Goal: Information Seeking & Learning: Learn about a topic

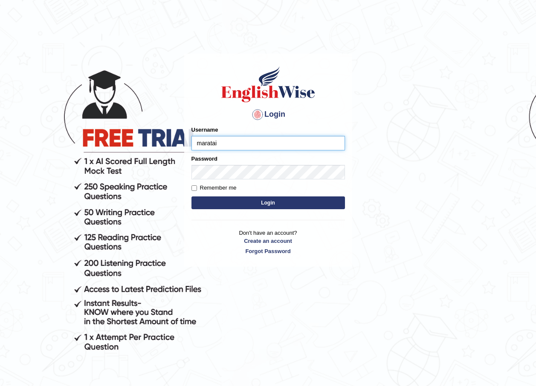
type input "maratais_parramatta"
click at [191, 197] on button "Login" at bounding box center [267, 203] width 153 height 13
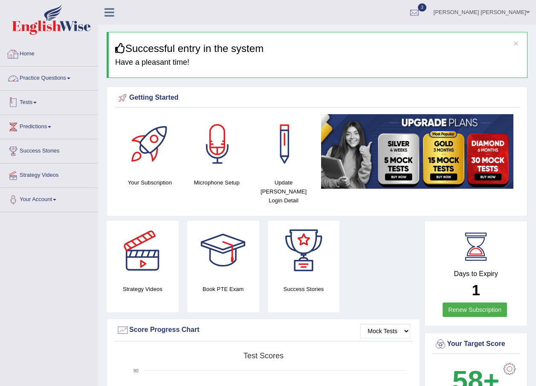
click at [46, 76] on link "Practice Questions" at bounding box center [48, 77] width 97 height 21
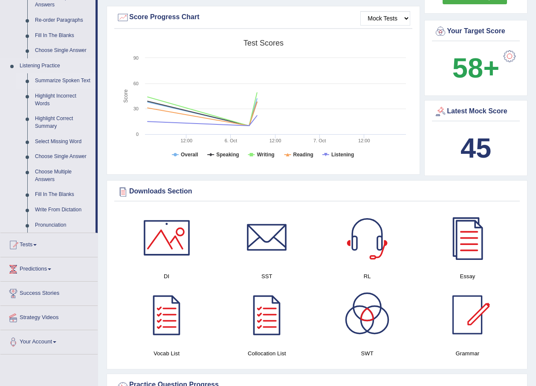
scroll to position [298, 0]
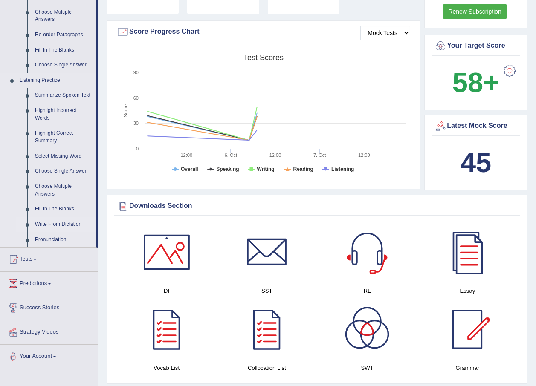
click at [48, 220] on link "Write From Dictation" at bounding box center [63, 224] width 64 height 15
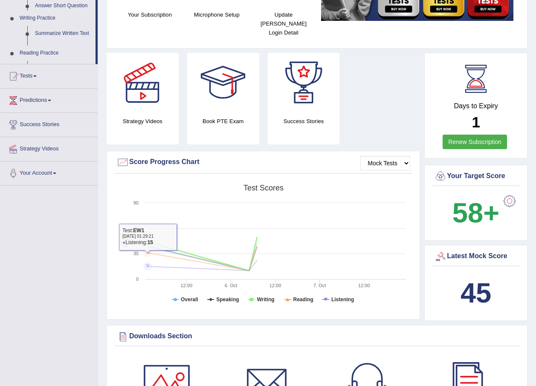
scroll to position [298, 0]
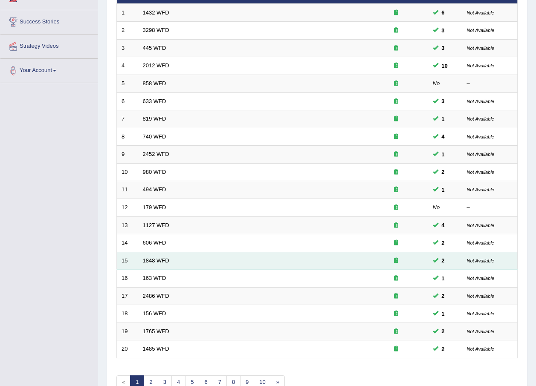
scroll to position [178, 0]
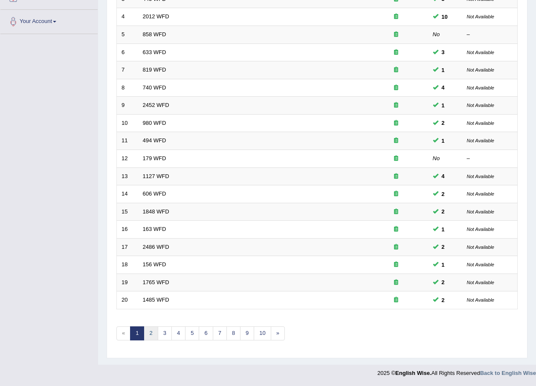
click at [154, 331] on link "2" at bounding box center [151, 334] width 14 height 14
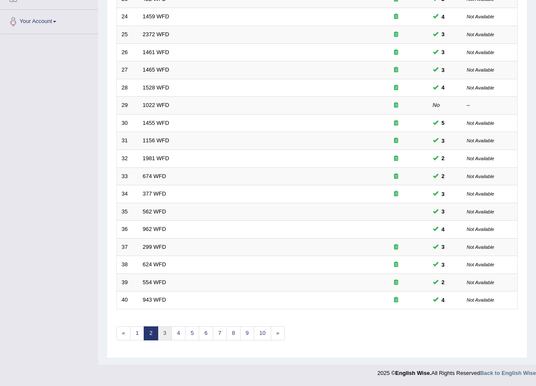
click at [165, 334] on link "3" at bounding box center [165, 334] width 14 height 14
click at [180, 331] on link "4" at bounding box center [178, 334] width 14 height 14
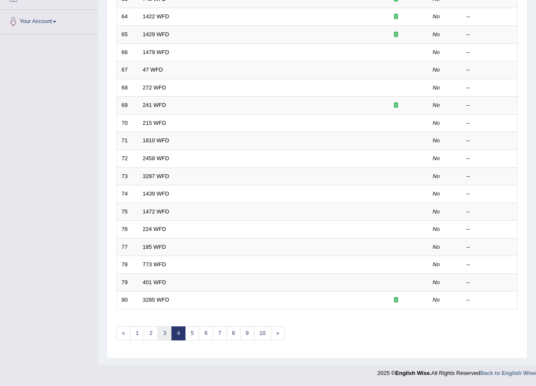
click at [158, 332] on link "3" at bounding box center [165, 334] width 14 height 14
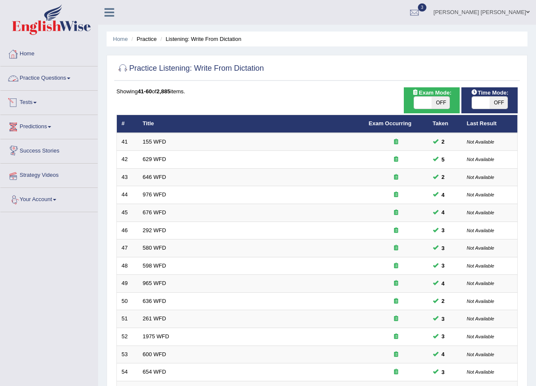
click at [43, 75] on link "Practice Questions" at bounding box center [48, 77] width 97 height 21
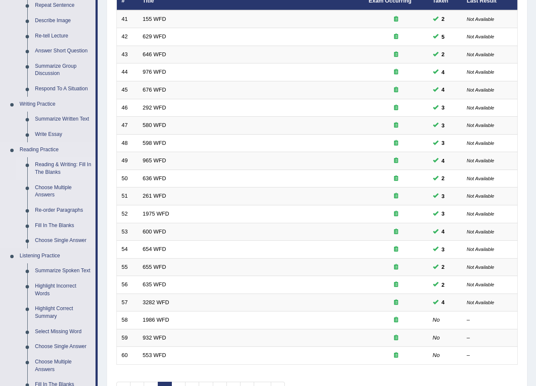
scroll to position [128, 0]
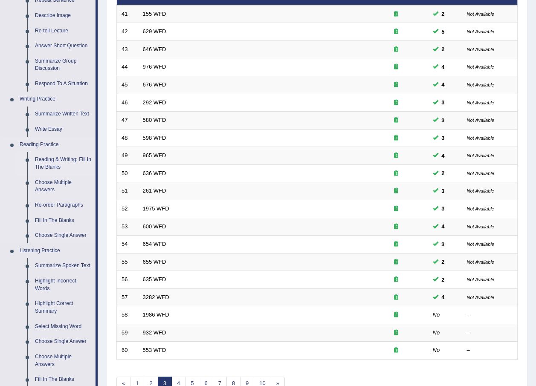
click at [44, 156] on link "Reading & Writing: Fill In The Blanks" at bounding box center [63, 163] width 64 height 23
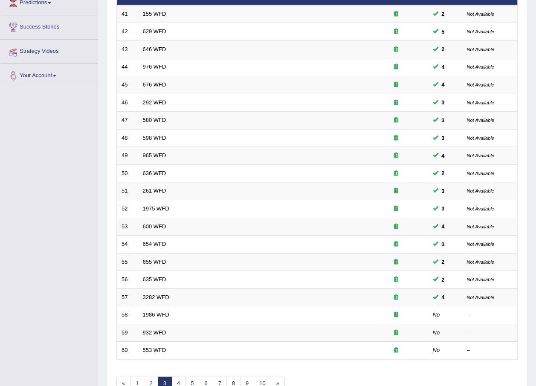
scroll to position [157, 0]
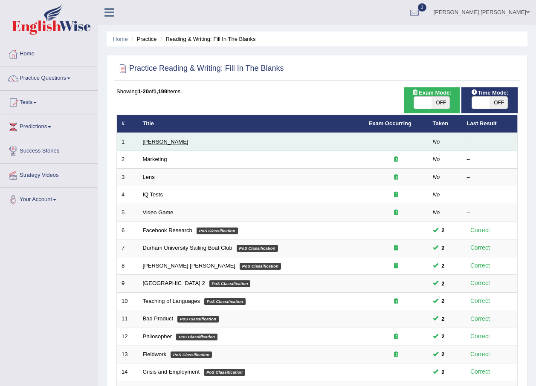
click at [162, 141] on link "[PERSON_NAME]" at bounding box center [166, 142] width 46 height 6
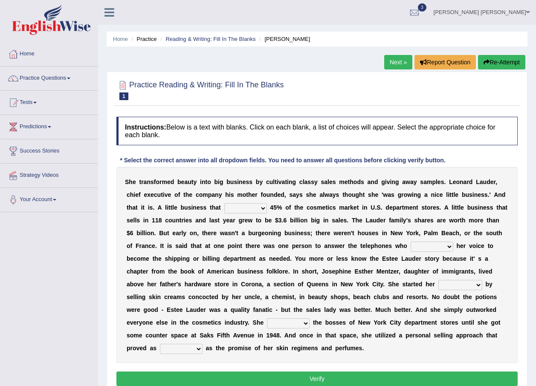
click at [224, 206] on select "has controls makes maintains" at bounding box center [245, 208] width 43 height 10
click at [208, 191] on b "p" at bounding box center [210, 194] width 4 height 7
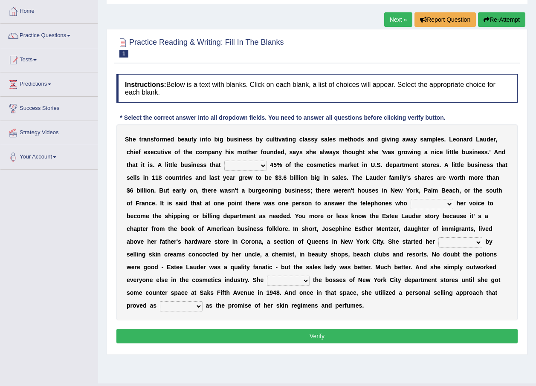
click at [224, 165] on select "has controls makes maintains" at bounding box center [245, 166] width 43 height 10
click at [224, 161] on select "has controls makes maintains" at bounding box center [245, 166] width 43 height 10
click at [224, 167] on select "has controls makes maintains" at bounding box center [245, 166] width 43 height 10
click at [161, 147] on div "S h e t r a n s f o r m e d b e a u t y i n t o b i g b u s i n e s s b y c u l…" at bounding box center [316, 222] width 401 height 196
click at [495, 21] on button "Re-Attempt" at bounding box center [501, 19] width 47 height 14
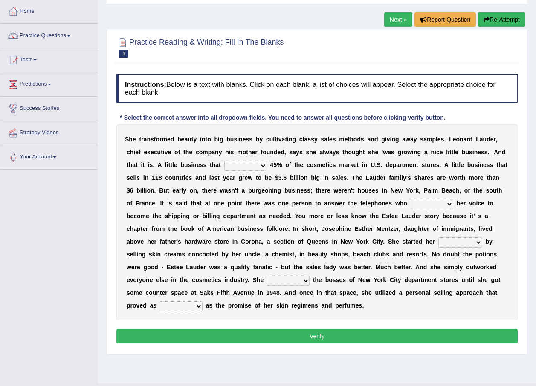
click at [497, 16] on button "Re-Attempt" at bounding box center [501, 19] width 47 height 14
click at [224, 164] on select "has controls makes maintains" at bounding box center [245, 166] width 43 height 10
click at [453, 153] on b "l" at bounding box center [454, 152] width 2 height 7
click at [224, 168] on select "has controls makes maintains" at bounding box center [245, 166] width 43 height 10
click at [282, 143] on b "a" at bounding box center [283, 139] width 3 height 7
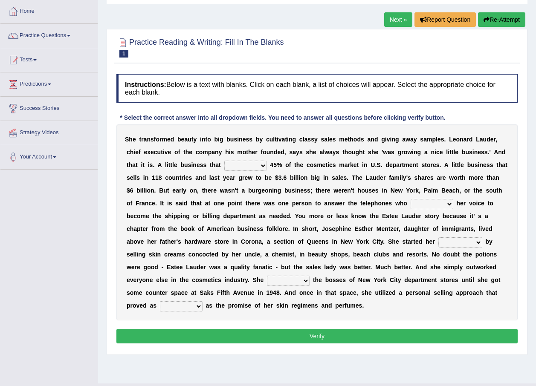
click at [162, 131] on div "S h e t r a n s f o r m e d b e a u t y i n t o b i g b u s i n e s s b y c u l…" at bounding box center [316, 222] width 401 height 196
click at [220, 142] on b "g" at bounding box center [222, 139] width 4 height 7
click at [224, 164] on select "has controls makes maintains" at bounding box center [245, 166] width 43 height 10
select select "maintains"
click at [224, 161] on select "has controls makes maintains" at bounding box center [245, 166] width 43 height 10
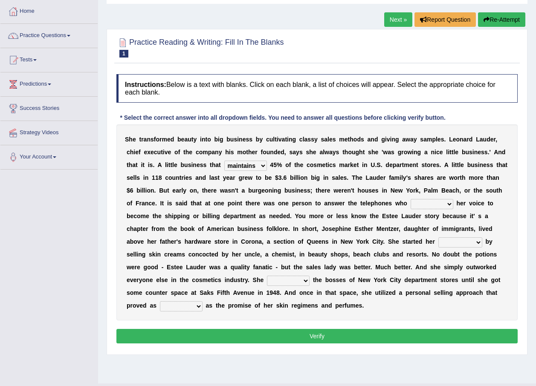
click at [411, 201] on select "switched changed raised used" at bounding box center [432, 204] width 43 height 10
click at [411, 199] on select "switched changed raised used" at bounding box center [432, 204] width 43 height 10
select select "raised"
click at [411, 199] on select "switched changed raised used" at bounding box center [432, 204] width 43 height 10
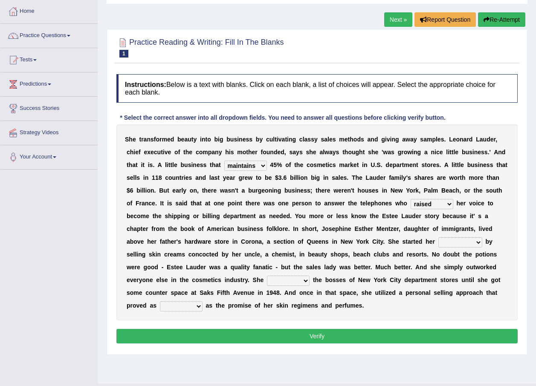
click at [438, 245] on select "job institute companion enterprise" at bounding box center [460, 242] width 44 height 10
click at [411, 205] on select "switched changed raised used" at bounding box center [432, 204] width 43 height 10
click at [370, 207] on div "S h e t r a n s f o r m e d b e a u t y i n t o b i g b u s i n e s s b y c u l…" at bounding box center [316, 222] width 401 height 196
click at [438, 237] on select "job institute companion enterprise" at bounding box center [460, 242] width 44 height 10
select select "institute"
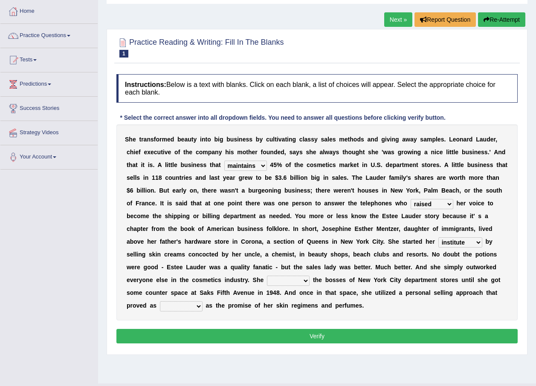
click at [438, 237] on select "job institute companion enterprise" at bounding box center [460, 242] width 44 height 10
click at [309, 276] on select "stated bridged stalked heaved" at bounding box center [288, 281] width 43 height 10
select select "stalked"
click at [309, 276] on select "stated bridged stalked heaved" at bounding box center [288, 281] width 43 height 10
click at [407, 262] on div "S h e t r a n s f o r m e d b e a u t y i n t o b i g b u s i n e s s b y c u l…" at bounding box center [316, 222] width 401 height 196
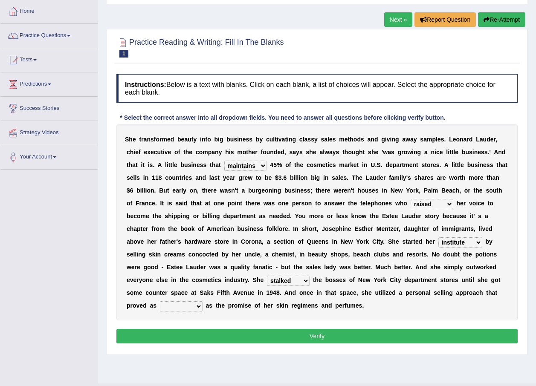
click at [309, 276] on select "stated bridged stalked heaved" at bounding box center [288, 281] width 43 height 10
click at [248, 289] on b "n" at bounding box center [246, 292] width 4 height 7
click at [202, 301] on select "potent ruthless potential expensive" at bounding box center [181, 306] width 43 height 10
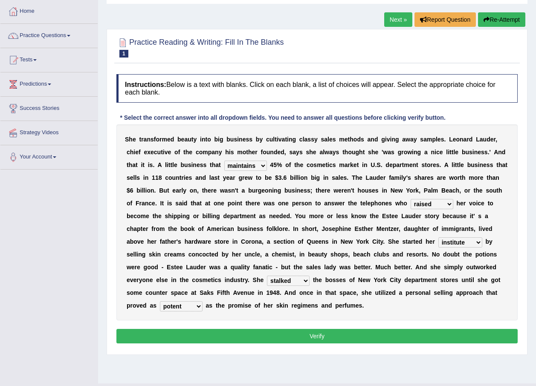
select select "expensive"
click at [202, 301] on select "potent ruthless potential expensive" at bounding box center [181, 306] width 43 height 10
click at [315, 330] on button "Verify" at bounding box center [316, 336] width 401 height 14
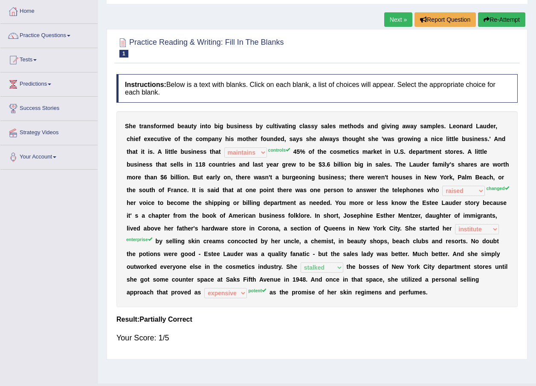
click at [518, 23] on button "Re-Attempt" at bounding box center [501, 19] width 47 height 14
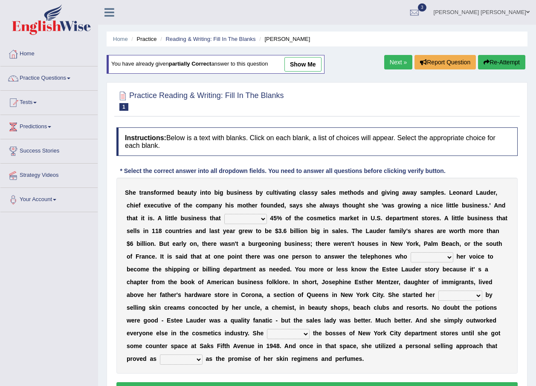
click at [245, 295] on div "S h e t r a n s f o r m e d b e a u t y i n t o b i g b u s i n e s s b y c u l…" at bounding box center [316, 276] width 401 height 196
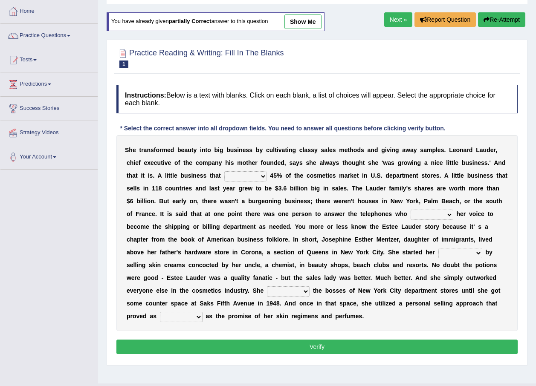
click at [202, 312] on select "potent ruthless potential expensive" at bounding box center [181, 317] width 43 height 10
select select "potent"
click at [202, 312] on select "potent ruthless potential expensive" at bounding box center [181, 317] width 43 height 10
click at [309, 286] on select "stated bridged stalked heaved" at bounding box center [288, 291] width 43 height 10
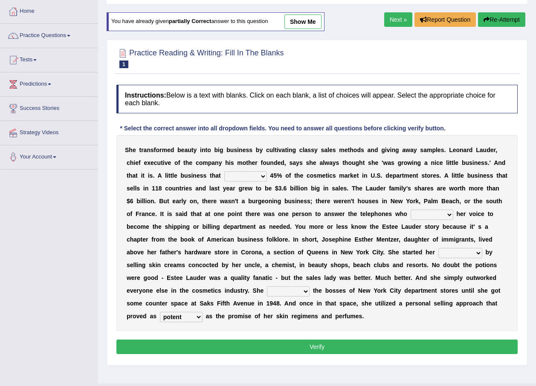
select select "stalked"
click at [309, 286] on select "stated bridged stalked heaved" at bounding box center [288, 291] width 43 height 10
click at [438, 252] on select "job institute companion enterprise" at bounding box center [460, 253] width 44 height 10
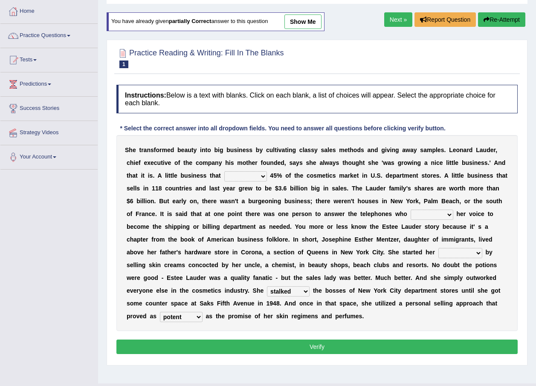
select select "enterprise"
click at [438, 248] on select "job institute companion enterprise" at bounding box center [460, 253] width 44 height 10
click at [411, 213] on select "switched changed raised used" at bounding box center [432, 215] width 43 height 10
select select "raised"
click at [411, 210] on select "switched changed raised used" at bounding box center [432, 215] width 43 height 10
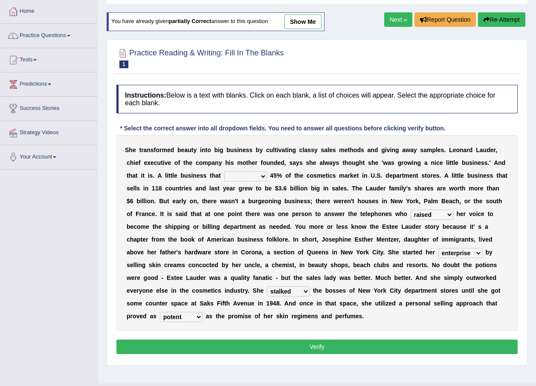
click at [224, 176] on select "has controls makes maintains" at bounding box center [245, 176] width 43 height 10
select select "controls"
click at [224, 171] on select "has controls makes maintains" at bounding box center [245, 176] width 43 height 10
click at [411, 214] on select "switched changed raised used" at bounding box center [432, 215] width 43 height 10
select select "changed"
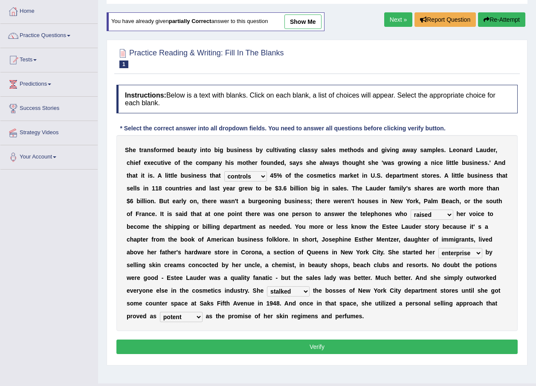
click at [411, 210] on select "switched changed raised used" at bounding box center [432, 215] width 43 height 10
click at [292, 232] on div "S h e t r a n s f o r m e d b e a u t y i n t o b i g b u s i n e s s b y c u l…" at bounding box center [316, 233] width 401 height 196
click at [362, 340] on button "Verify" at bounding box center [316, 347] width 401 height 14
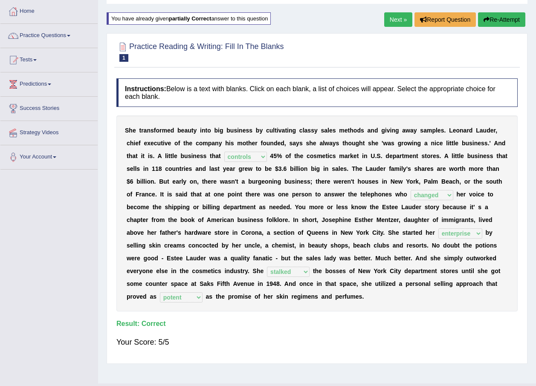
click at [391, 14] on link "Next »" at bounding box center [398, 19] width 28 height 14
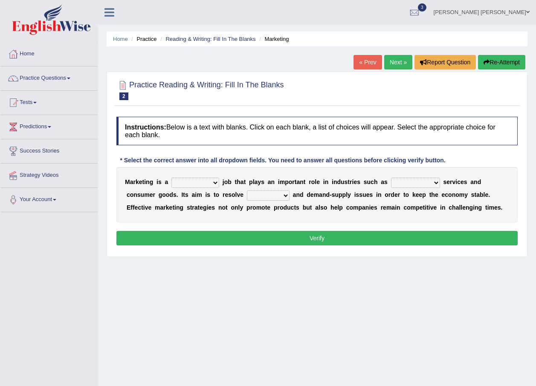
click at [205, 182] on select "professional flexible parochial descriptive" at bounding box center [195, 183] width 48 height 10
select select "flexible"
click at [171, 178] on select "professional flexible parochial descriptive" at bounding box center [195, 183] width 48 height 10
click at [187, 182] on select "professional flexible parochial descriptive" at bounding box center [195, 183] width 48 height 10
click at [391, 180] on select "civil financial conventional foremost" at bounding box center [415, 183] width 49 height 10
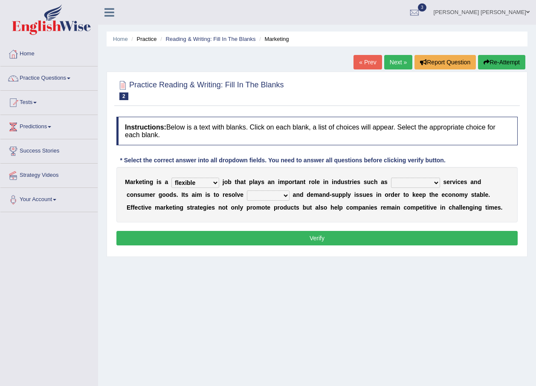
select select "conventional"
click at [391, 178] on select "civil financial conventional foremost" at bounding box center [415, 183] width 49 height 10
click at [247, 191] on select "imbalance excess symmetry budget" at bounding box center [268, 196] width 43 height 10
select select "budget"
click at [247, 191] on select "imbalance excess symmetry budget" at bounding box center [268, 196] width 43 height 10
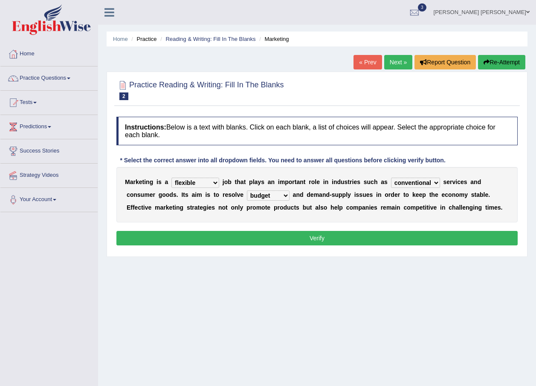
click at [357, 235] on button "Verify" at bounding box center [316, 238] width 401 height 14
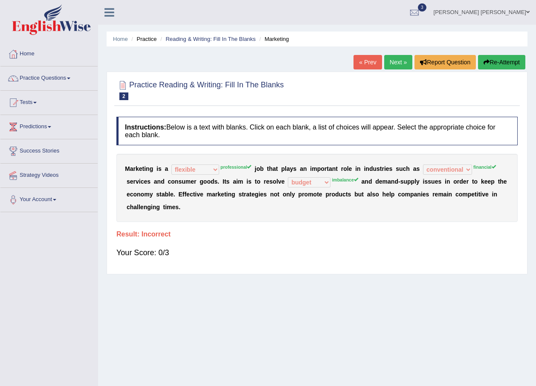
click at [490, 58] on button "Re-Attempt" at bounding box center [501, 62] width 47 height 14
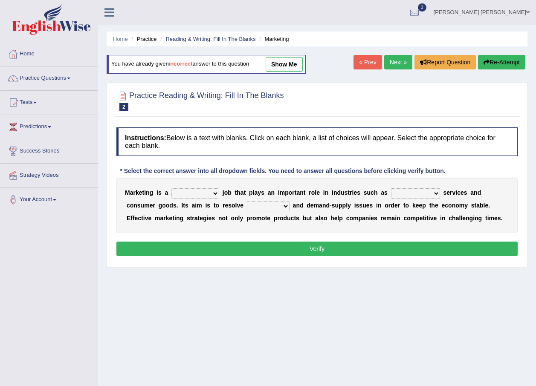
click at [187, 191] on select "professional flexible parochial descriptive" at bounding box center [195, 193] width 48 height 10
select select "professional"
click at [171, 188] on select "professional flexible parochial descriptive" at bounding box center [195, 193] width 48 height 10
click at [247, 206] on select "imbalance excess symmetry budget" at bounding box center [268, 206] width 43 height 10
select select "excess"
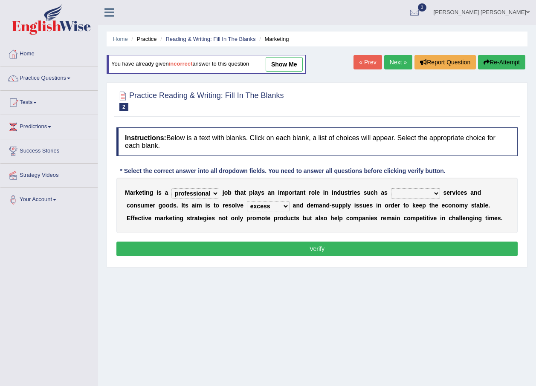
click at [247, 201] on select "imbalance excess symmetry budget" at bounding box center [268, 206] width 43 height 10
click at [382, 187] on div "M a r k e t i n g i s a professional flexible parochial descriptive j o b t h a…" at bounding box center [316, 205] width 401 height 55
click at [391, 196] on select "civil financial conventional foremost" at bounding box center [415, 193] width 49 height 10
select select "financial"
click at [391, 188] on select "civil financial conventional foremost" at bounding box center [415, 193] width 49 height 10
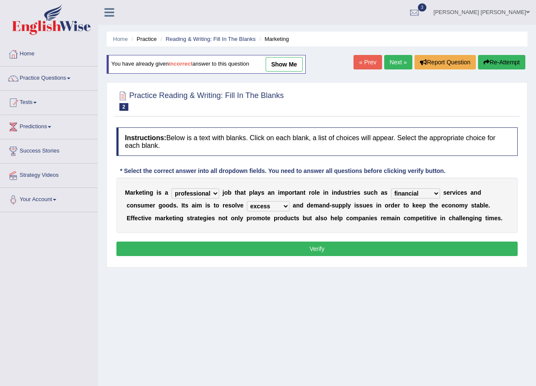
click at [381, 242] on button "Verify" at bounding box center [316, 249] width 401 height 14
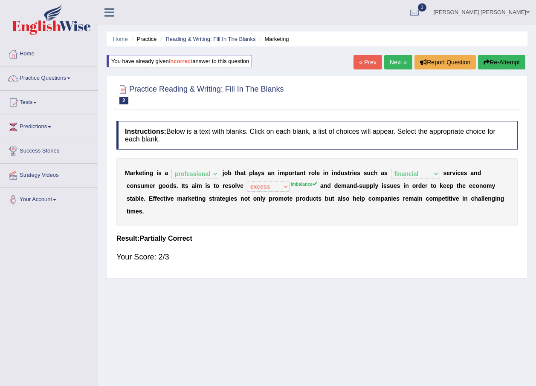
click at [496, 58] on button "Re-Attempt" at bounding box center [501, 62] width 47 height 14
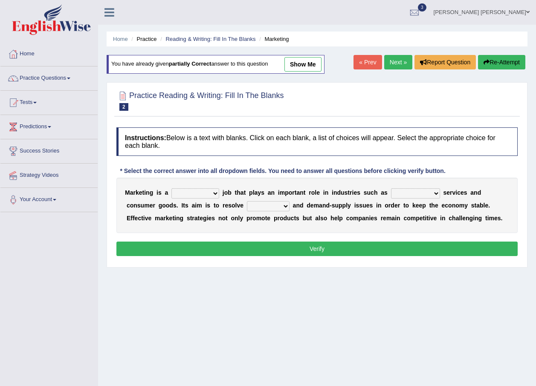
click at [174, 188] on select "professional flexible parochial descriptive" at bounding box center [195, 193] width 48 height 10
select select "professional"
click at [171, 188] on select "professional flexible parochial descriptive" at bounding box center [195, 193] width 48 height 10
click at [247, 207] on select "imbalance excess symmetry budget" at bounding box center [268, 206] width 43 height 10
select select "imbalance"
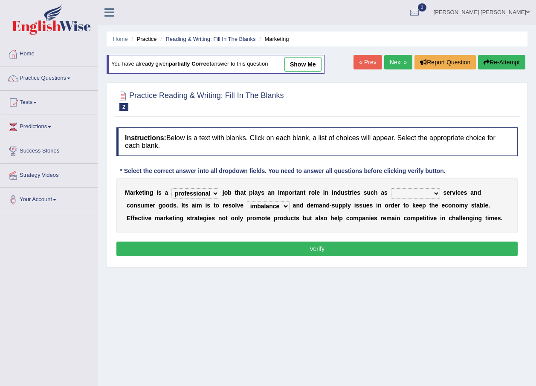
click at [247, 201] on select "imbalance excess symmetry budget" at bounding box center [268, 206] width 43 height 10
click at [391, 193] on select "civil financial conventional foremost" at bounding box center [415, 193] width 49 height 10
select select "conventional"
click at [391, 188] on select "civil financial conventional foremost" at bounding box center [415, 193] width 49 height 10
click at [375, 243] on button "Verify" at bounding box center [316, 249] width 401 height 14
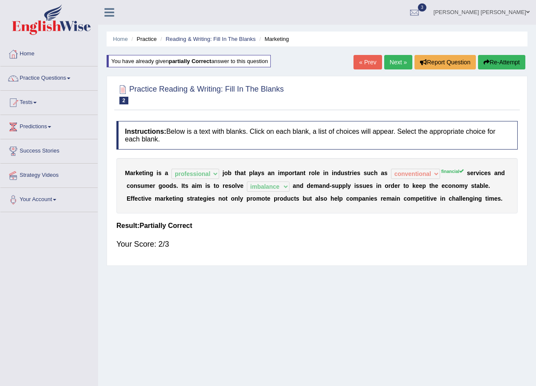
click at [488, 63] on button "Re-Attempt" at bounding box center [501, 62] width 47 height 14
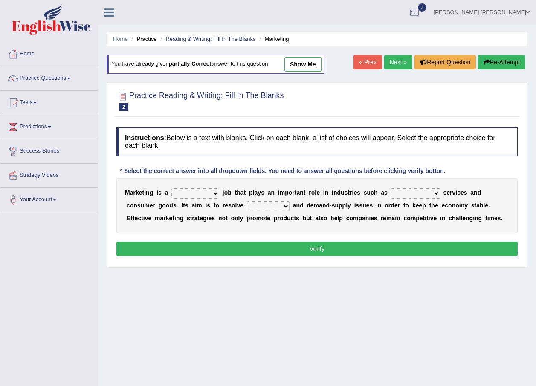
click at [408, 191] on select "civil financial conventional foremost" at bounding box center [415, 193] width 49 height 10
select select "financial"
click at [391, 188] on select "civil financial conventional foremost" at bounding box center [415, 193] width 49 height 10
click at [247, 201] on select "imbalance excess symmetry budget" at bounding box center [268, 206] width 43 height 10
select select "imbalance"
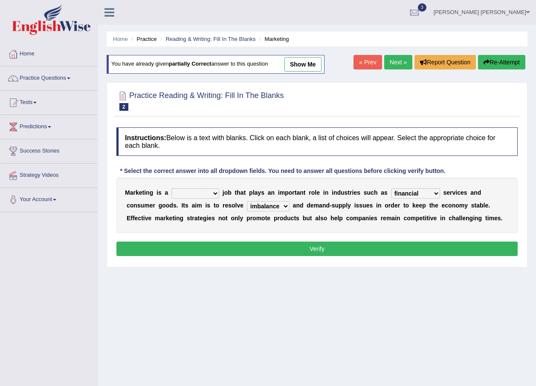
click at [247, 201] on select "imbalance excess symmetry budget" at bounding box center [268, 206] width 43 height 10
click at [212, 192] on select "professional flexible parochial descriptive" at bounding box center [195, 193] width 48 height 10
select select "professional"
click at [171, 188] on select "professional flexible parochial descriptive" at bounding box center [195, 193] width 48 height 10
click at [248, 235] on div "Instructions: Below is a text with blanks. Click on each blank, a list of choic…" at bounding box center [316, 193] width 405 height 140
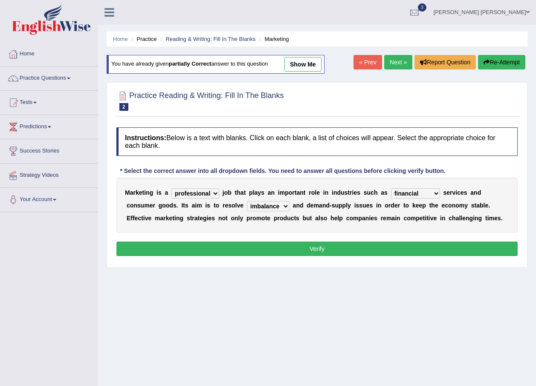
click at [250, 245] on button "Verify" at bounding box center [316, 249] width 401 height 14
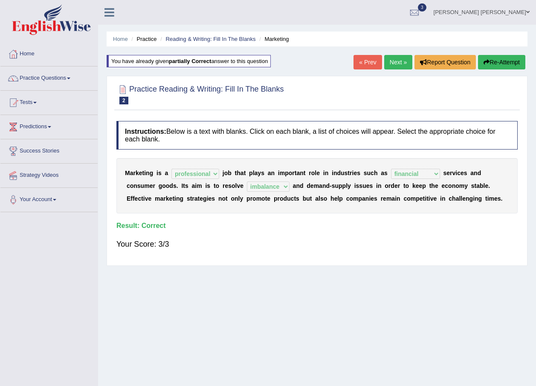
click at [391, 65] on link "Next »" at bounding box center [398, 62] width 28 height 14
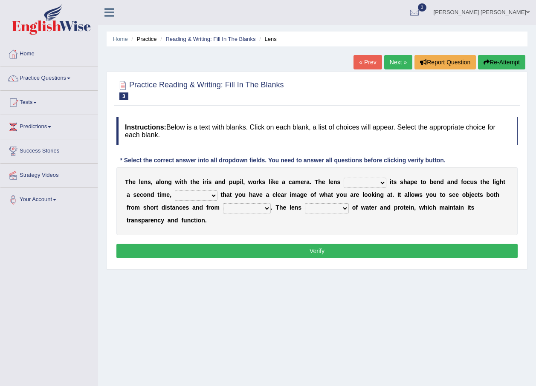
click at [368, 178] on select "adjusts shows selects presents" at bounding box center [365, 183] width 43 height 10
select select "shows"
click at [344, 178] on select "adjusts shows selects presents" at bounding box center [365, 183] width 43 height 10
click at [179, 192] on select "ensures to ensure ensure ensured" at bounding box center [196, 196] width 43 height 10
click at [175, 191] on select "ensures to ensure ensure ensured" at bounding box center [196, 196] width 43 height 10
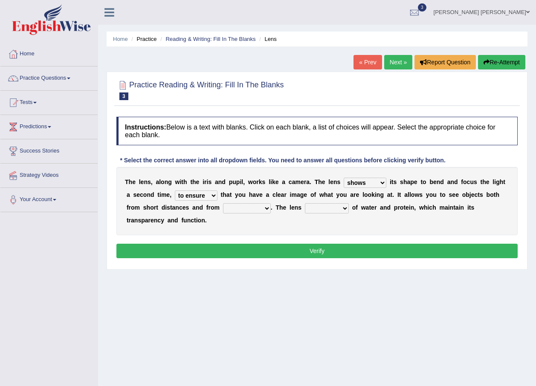
click at [175, 196] on select "ensures to ensure ensure ensured" at bounding box center [196, 196] width 43 height 10
select select "ensure"
click at [175, 191] on select "ensures to ensure ensure ensured" at bounding box center [196, 196] width 43 height 10
click at [199, 193] on select "ensures to ensure ensure ensured" at bounding box center [196, 196] width 43 height 10
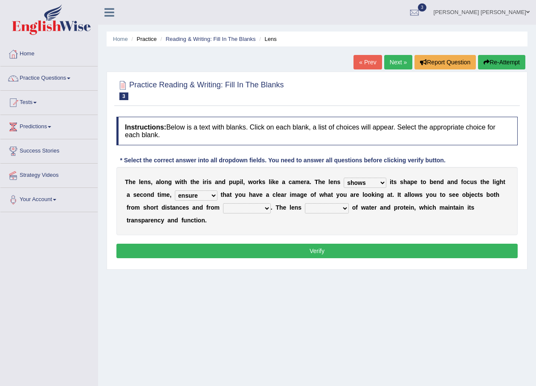
click at [208, 214] on div "T h e l e n s , a l o n g w i t h t h e i r i s a n d p u p i l , w o r k s l i…" at bounding box center [316, 201] width 401 height 68
click at [223, 208] on select "far away in between further apart all along" at bounding box center [247, 208] width 48 height 10
click at [180, 300] on div "Home Practice Reading & Writing: Fill In The Blanks Lens « Prev Next » Report Q…" at bounding box center [317, 213] width 438 height 426
click at [223, 209] on select "far away in between further apart all along" at bounding box center [247, 208] width 48 height 10
select select "in between"
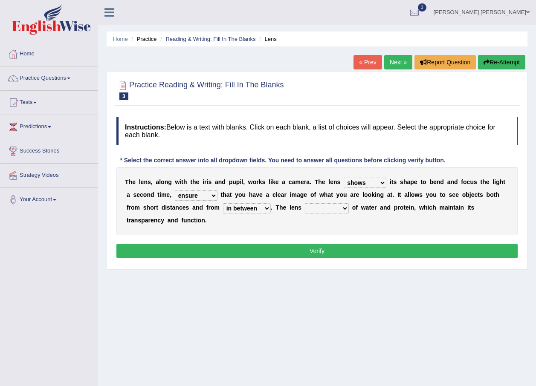
click at [223, 203] on select "far away in between further apart all along" at bounding box center [247, 208] width 48 height 10
click at [305, 212] on select "constitutes comprises composes consists" at bounding box center [327, 208] width 44 height 10
select select "consists"
click at [305, 203] on select "constitutes comprises composes consists" at bounding box center [327, 208] width 44 height 10
click at [309, 244] on button "Verify" at bounding box center [316, 251] width 401 height 14
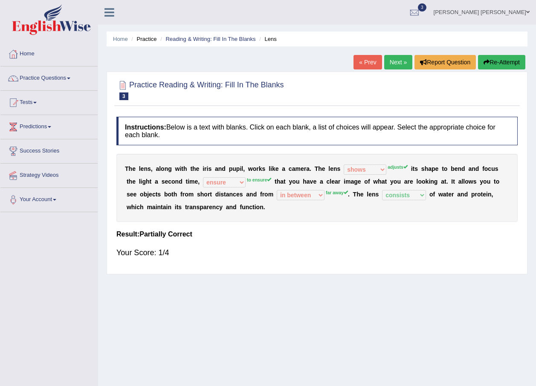
click at [493, 59] on button "Re-Attempt" at bounding box center [501, 62] width 47 height 14
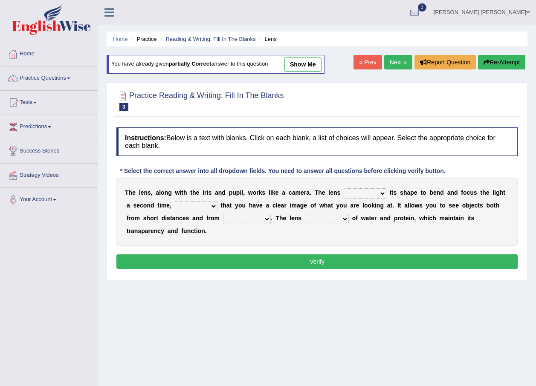
drag, startPoint x: 0, startPoint y: 0, endPoint x: 177, endPoint y: 201, distance: 267.9
click at [177, 201] on select "ensures to ensure ensure ensured" at bounding box center [196, 206] width 43 height 10
select select "to ensure"
click at [175, 201] on select "ensures to ensure ensure ensured" at bounding box center [196, 206] width 43 height 10
click at [347, 191] on select "adjusts shows selects presents" at bounding box center [365, 193] width 43 height 10
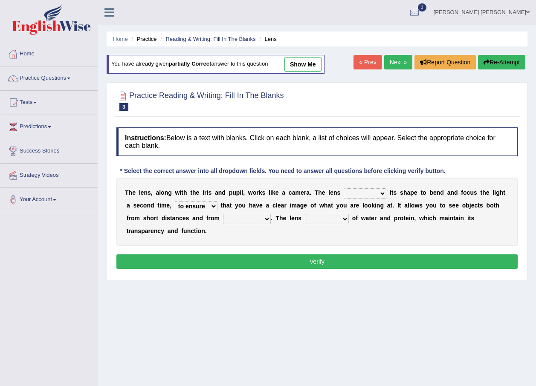
select select "adjusts"
click at [344, 188] on select "adjusts shows selects presents" at bounding box center [365, 193] width 43 height 10
click at [223, 215] on select "far away in between further apart all along" at bounding box center [247, 219] width 48 height 10
select select "far away"
click at [223, 214] on select "far away in between further apart all along" at bounding box center [247, 219] width 48 height 10
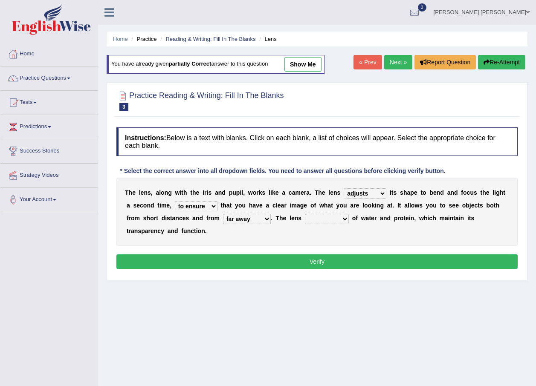
click at [305, 214] on select "constitutes comprises composes consists" at bounding box center [327, 219] width 44 height 10
select select "consists"
click at [305, 214] on select "constitutes comprises composes consists" at bounding box center [327, 219] width 44 height 10
click at [305, 223] on select "constitutes comprises composes consists" at bounding box center [327, 219] width 44 height 10
click at [252, 226] on div "T h e l e n s , a l o n g w i t h t h e i r i s a n d p u p i l , w o r k s l i…" at bounding box center [316, 212] width 401 height 68
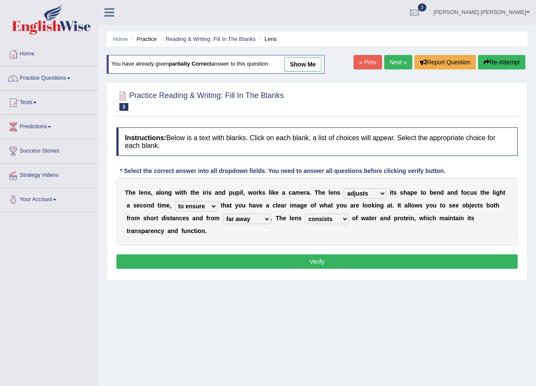
click at [297, 254] on button "Verify" at bounding box center [316, 261] width 401 height 14
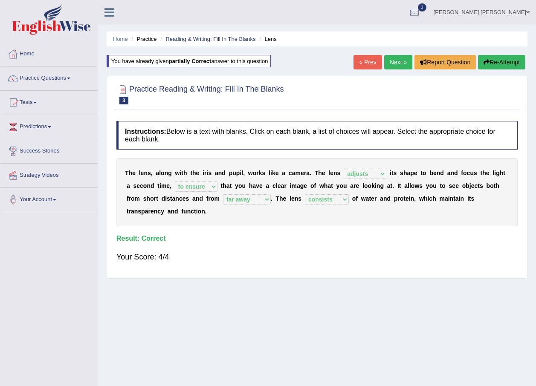
click at [396, 61] on link "Next »" at bounding box center [398, 62] width 28 height 14
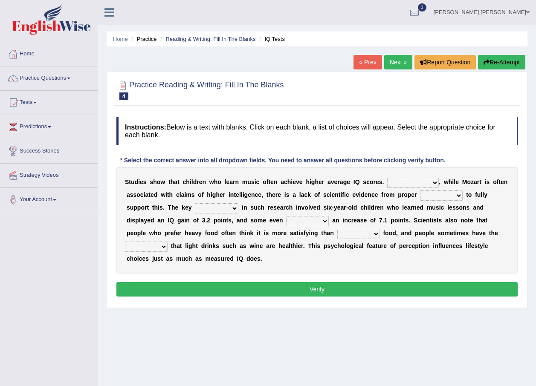
click at [387, 183] on select "However Therefore Consequently While" at bounding box center [413, 183] width 52 height 10
select select "However"
click at [387, 178] on select "However Therefore Consequently While" at bounding box center [413, 183] width 52 height 10
click at [411, 180] on select "However Therefore Consequently While" at bounding box center [413, 183] width 52 height 10
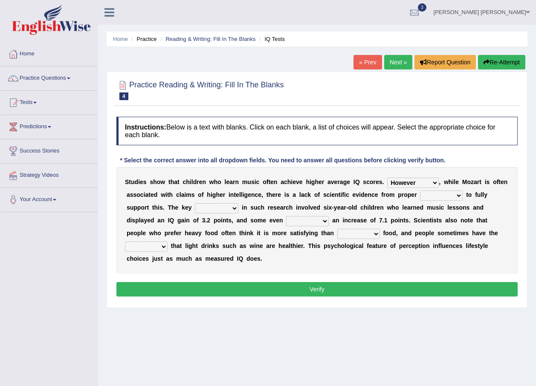
click at [427, 195] on select "test tests testing tested" at bounding box center [441, 196] width 43 height 10
click at [398, 198] on b "p" at bounding box center [400, 194] width 4 height 7
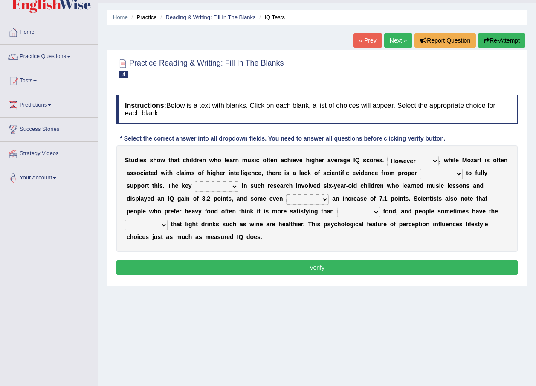
scroll to position [61, 0]
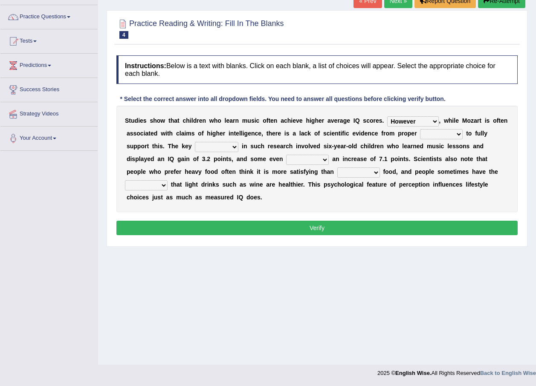
click at [420, 135] on select "test tests testing tested" at bounding box center [441, 134] width 43 height 10
click at [420, 129] on select "test tests testing tested" at bounding box center [441, 134] width 43 height 10
click at [430, 134] on select "test tests testing tested" at bounding box center [441, 134] width 43 height 10
click at [420, 129] on select "test tests testing tested" at bounding box center [441, 134] width 43 height 10
drag, startPoint x: 416, startPoint y: 124, endPoint x: 418, endPoint y: 130, distance: 5.4
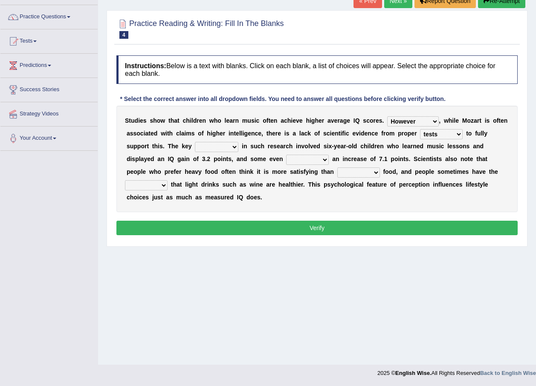
click at [418, 130] on div "S t u d i e s s h o w t h a t c h i l d r e n w h o l e a r n m u s i c o f t e…" at bounding box center [316, 159] width 401 height 107
click at [438, 138] on select "test tests testing tested" at bounding box center [441, 134] width 43 height 10
select select "test"
click at [420, 129] on select "test tests testing tested" at bounding box center [441, 134] width 43 height 10
click at [195, 148] on select "process goal implication odd" at bounding box center [216, 147] width 43 height 10
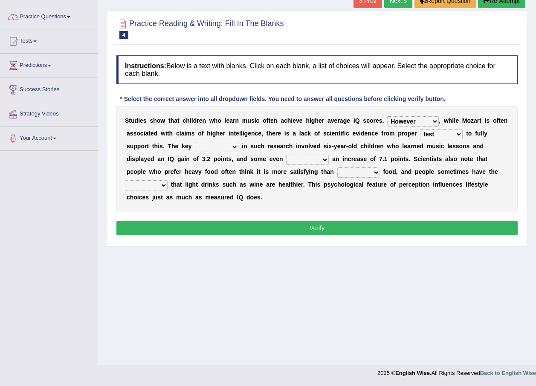
select select "process"
click at [195, 142] on select "process goal implication odd" at bounding box center [216, 147] width 43 height 10
click at [195, 148] on select "process goal implication odd" at bounding box center [216, 147] width 43 height 10
click at [231, 151] on div "S t u d i e s s h o w t h a t c h i l d r e n w h o l e a r n m u s i c o f t e…" at bounding box center [316, 159] width 401 height 107
click at [286, 159] on select "exhibited taught learned threatened" at bounding box center [307, 160] width 43 height 10
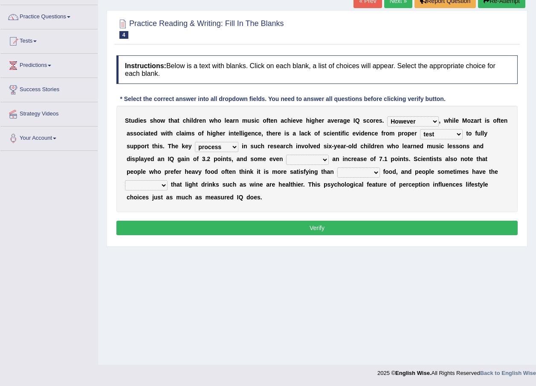
select select "learned"
click at [286, 155] on select "exhibited taught learned threatened" at bounding box center [307, 160] width 43 height 10
click at [337, 169] on select "choosy lighter cushiony spooky" at bounding box center [358, 173] width 43 height 10
click at [158, 178] on div "S t u d i e s s h o w t h a t c h i l d r e n w h o l e a r n m u s i c o f t e…" at bounding box center [316, 159] width 401 height 107
click at [337, 170] on select "choosy lighter cushiony spooky" at bounding box center [358, 173] width 43 height 10
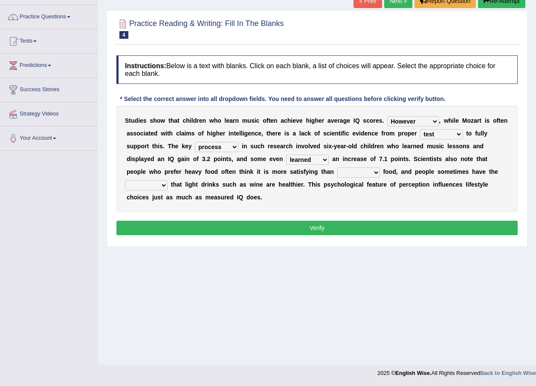
select select "choosy"
click at [337, 168] on select "choosy lighter cushiony spooky" at bounding box center [358, 173] width 43 height 10
click at [168, 180] on select "illusion sight anecdote intention" at bounding box center [146, 185] width 43 height 10
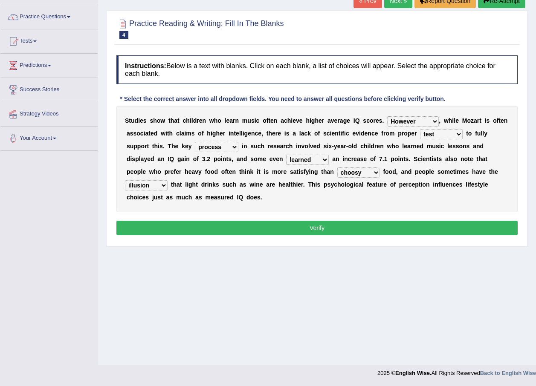
select select "intention"
click at [168, 180] on select "illusion sight anecdote intention" at bounding box center [146, 185] width 43 height 10
click at [399, 185] on b "p" at bounding box center [401, 184] width 4 height 7
click at [337, 171] on select "choosy lighter cushiony spooky" at bounding box center [358, 173] width 43 height 10
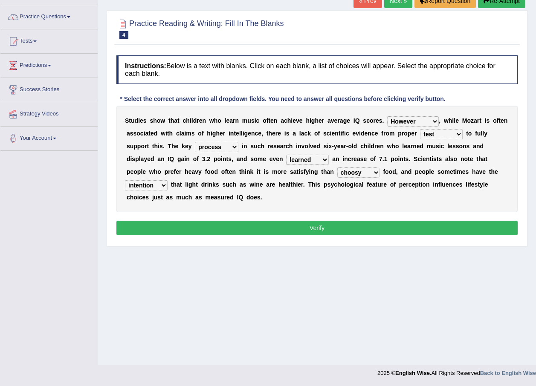
select select "lighter"
click at [337, 168] on select "choosy lighter cushiony spooky" at bounding box center [358, 173] width 43 height 10
click at [237, 221] on button "Verify" at bounding box center [316, 228] width 401 height 14
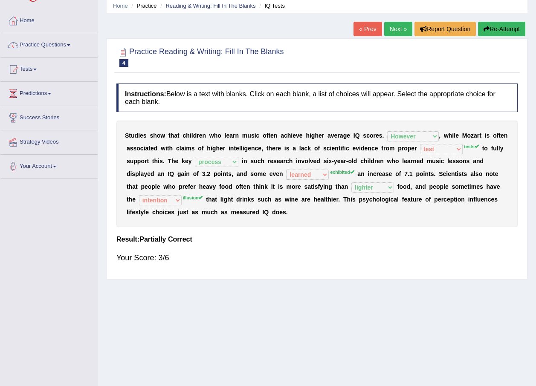
scroll to position [19, 0]
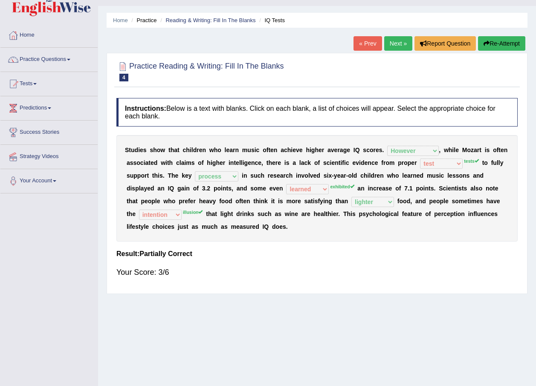
click at [492, 46] on button "Re-Attempt" at bounding box center [501, 43] width 47 height 14
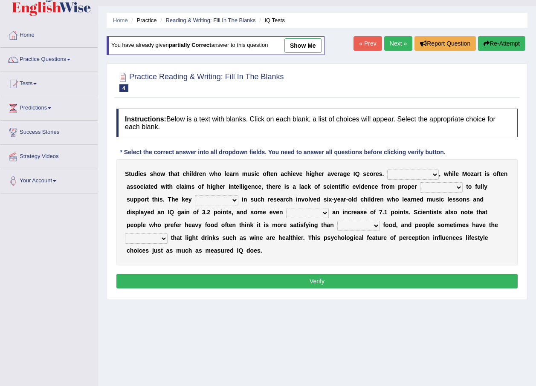
click at [390, 173] on select "However Therefore Consequently While" at bounding box center [413, 175] width 52 height 10
select select "However"
click at [387, 170] on select "However Therefore Consequently While" at bounding box center [413, 175] width 52 height 10
click at [420, 184] on select "test tests testing tested" at bounding box center [441, 187] width 43 height 10
select select "tests"
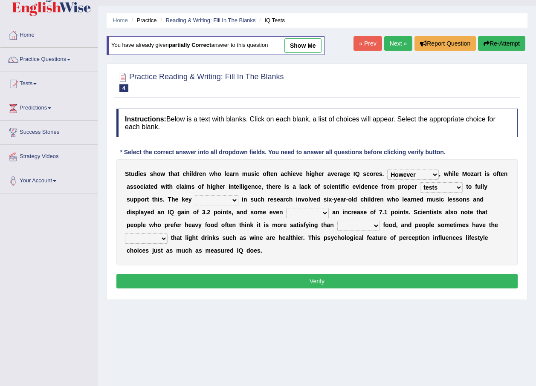
click at [420, 182] on select "test tests testing tested" at bounding box center [441, 187] width 43 height 10
click at [177, 206] on div "S t u d i e s s h o w t h a t c h i l d r e n w h o l e a r n m u s i c o f t e…" at bounding box center [316, 212] width 401 height 107
click at [195, 203] on select "process goal implication odd" at bounding box center [216, 200] width 43 height 10
select select "process"
click at [195, 195] on select "process goal implication odd" at bounding box center [216, 200] width 43 height 10
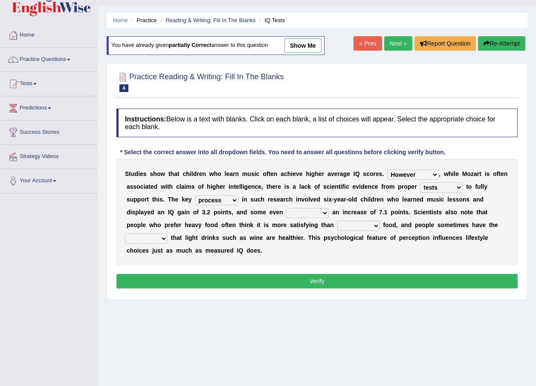
click at [286, 210] on select "exhibited taught learned threatened" at bounding box center [307, 213] width 43 height 10
select select "exhibited"
click at [286, 208] on select "exhibited taught learned threatened" at bounding box center [307, 213] width 43 height 10
click at [337, 225] on select "choosy lighter cushiony spooky" at bounding box center [358, 226] width 43 height 10
select select "lighter"
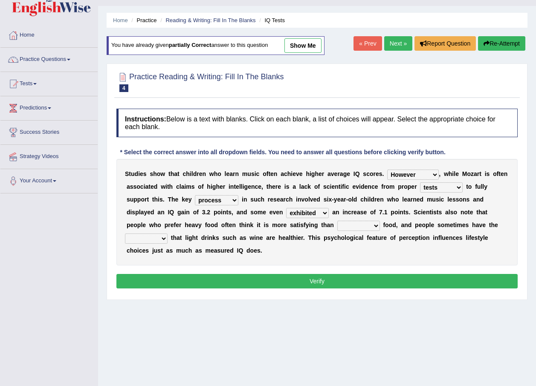
click at [337, 221] on select "choosy lighter cushiony spooky" at bounding box center [358, 226] width 43 height 10
click at [372, 219] on div "S t u d i e s s h o w t h a t c h i l d r e n w h o l e a r n m u s i c o f t e…" at bounding box center [316, 212] width 401 height 107
click at [168, 234] on select "illusion sight anecdote intention" at bounding box center [146, 239] width 43 height 10
select select "intention"
click at [168, 234] on select "illusion sight anecdote intention" at bounding box center [146, 239] width 43 height 10
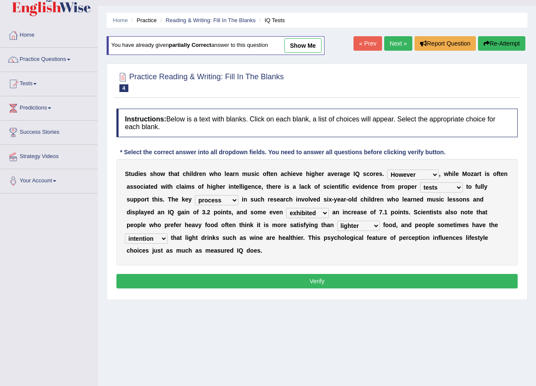
click at [168, 234] on select "illusion sight anecdote intention" at bounding box center [146, 239] width 43 height 10
click at [323, 244] on div "S t u d i e s s h o w t h a t c h i l d r e n w h o l e a r n m u s i c o f t e…" at bounding box center [316, 212] width 401 height 107
click at [323, 274] on button "Verify" at bounding box center [316, 281] width 401 height 14
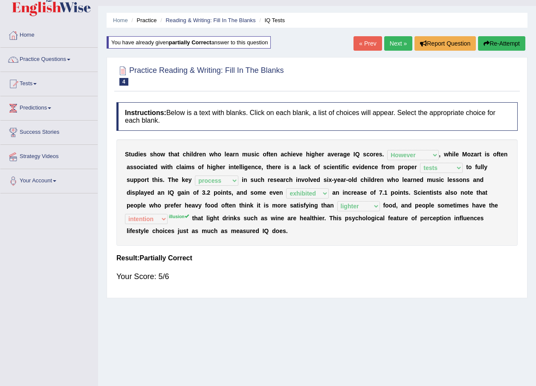
click at [503, 39] on button "Re-Attempt" at bounding box center [501, 43] width 47 height 14
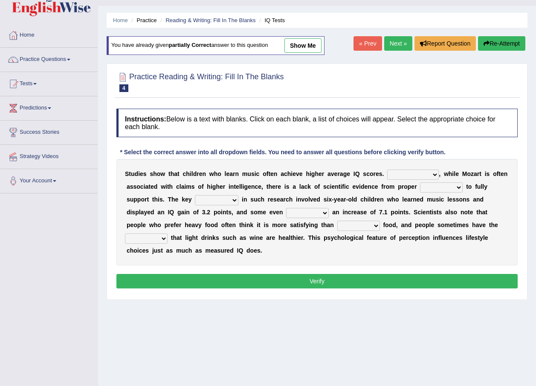
click at [387, 170] on select "However Therefore Consequently While" at bounding box center [413, 175] width 52 height 10
select select "However"
click at [387, 170] on select "However Therefore Consequently While" at bounding box center [413, 175] width 52 height 10
click at [420, 186] on select "test tests testing tested" at bounding box center [441, 187] width 43 height 10
select select "tests"
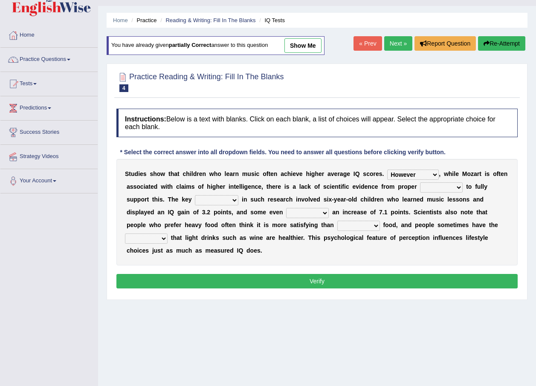
click at [420, 182] on select "test tests testing tested" at bounding box center [441, 187] width 43 height 10
click at [195, 200] on select "process goal implication odd" at bounding box center [216, 200] width 43 height 10
select select "process"
click at [195, 195] on select "process goal implication odd" at bounding box center [216, 200] width 43 height 10
click at [286, 216] on select "exhibited taught learned threatened" at bounding box center [307, 213] width 43 height 10
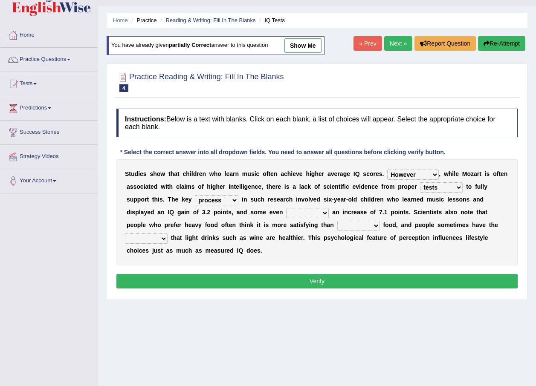
select select "exhibited"
click at [286, 208] on select "exhibited taught learned threatened" at bounding box center [307, 213] width 43 height 10
click at [337, 222] on select "choosy lighter cushiony spooky" at bounding box center [358, 226] width 43 height 10
select select "lighter"
click at [337, 221] on select "choosy lighter cushiony spooky" at bounding box center [358, 226] width 43 height 10
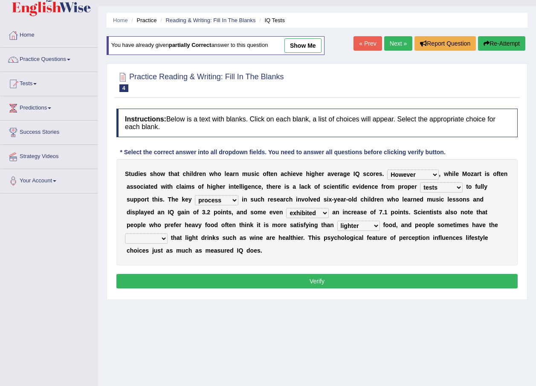
click at [168, 234] on select "illusion sight anecdote intention" at bounding box center [146, 239] width 43 height 10
select select "illusion"
click at [168, 234] on select "illusion sight anecdote intention" at bounding box center [146, 239] width 43 height 10
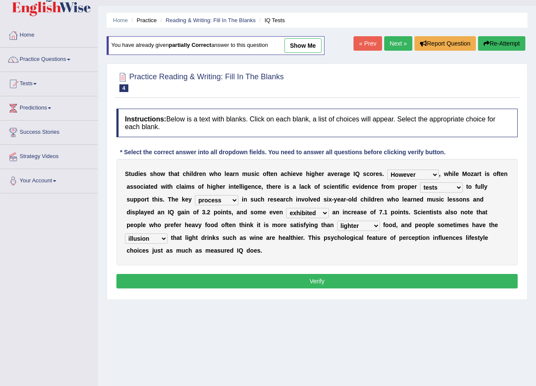
click at [347, 274] on button "Verify" at bounding box center [316, 281] width 401 height 14
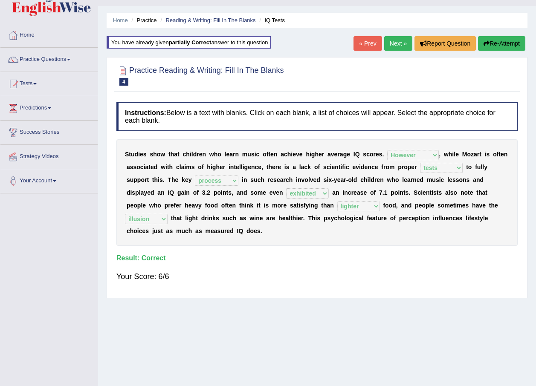
click at [403, 38] on link "Next »" at bounding box center [398, 43] width 28 height 14
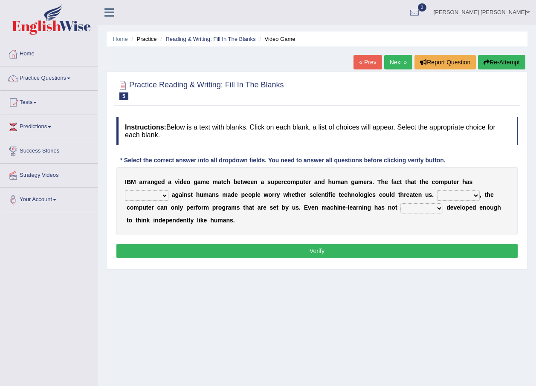
click at [168, 191] on select "competed fought acted challenged" at bounding box center [146, 196] width 43 height 10
click at [360, 194] on b "o" at bounding box center [362, 194] width 4 height 7
click at [512, 68] on button "Re-Attempt" at bounding box center [501, 62] width 47 height 14
click at [168, 191] on select "competed fought acted challenged" at bounding box center [146, 196] width 43 height 10
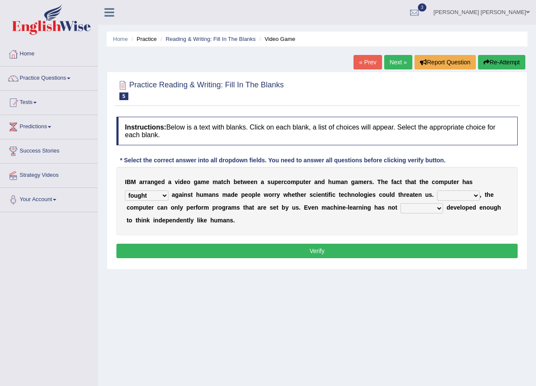
click at [168, 191] on select "competed fought acted challenged" at bounding box center [146, 196] width 43 height 10
select select "competed"
click at [168, 191] on select "competed fought acted challenged" at bounding box center [146, 196] width 43 height 10
click at [437, 192] on select "Moreover However Thus So" at bounding box center [458, 196] width 43 height 10
select select "Moreover"
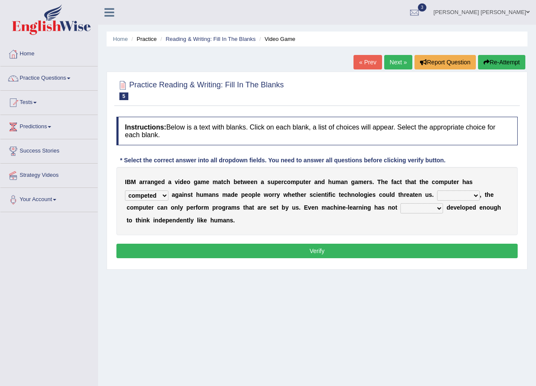
click at [437, 191] on select "Moreover However Thus So" at bounding box center [458, 196] width 43 height 10
click at [400, 206] on select "yet still only just" at bounding box center [421, 208] width 43 height 10
click at [400, 203] on select "yet still only just" at bounding box center [421, 208] width 43 height 10
click at [376, 222] on div "I B M a r r a n g e d a v i d e o g a m e m a t c h b e t w e e n a s u p e r c…" at bounding box center [316, 201] width 401 height 68
click at [400, 210] on select "yet still only just" at bounding box center [421, 208] width 43 height 10
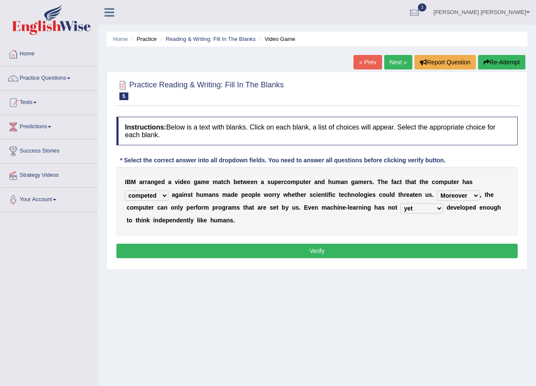
click at [411, 226] on div "I B M a r r a n g e d a v i d e o g a m e m a t c h b e t w e e n a s u p e r c…" at bounding box center [316, 201] width 401 height 68
click at [400, 203] on select "yet still only just" at bounding box center [421, 208] width 43 height 10
click at [400, 208] on select "yet still only just" at bounding box center [421, 208] width 43 height 10
click at [400, 203] on select "yet still only just" at bounding box center [421, 208] width 43 height 10
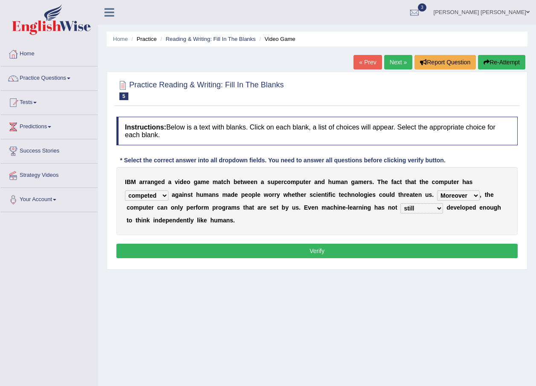
click at [400, 208] on select "yet still only just" at bounding box center [421, 208] width 43 height 10
select select "only"
click at [400, 203] on select "yet still only just" at bounding box center [421, 208] width 43 height 10
click at [368, 251] on button "Verify" at bounding box center [316, 251] width 401 height 14
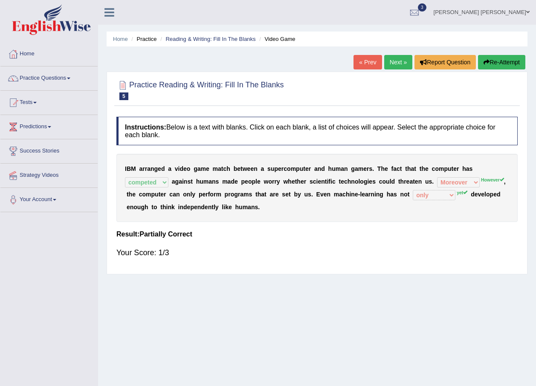
click at [493, 60] on button "Re-Attempt" at bounding box center [501, 62] width 47 height 14
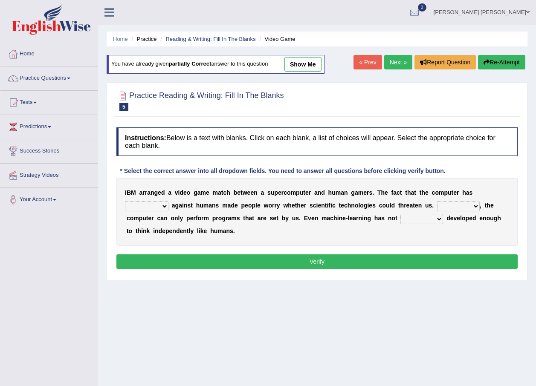
click at [168, 201] on select "competed fought acted challenged" at bounding box center [146, 206] width 43 height 10
select select "competed"
click at [168, 201] on select "competed fought acted challenged" at bounding box center [146, 206] width 43 height 10
click at [437, 208] on select "Moreover However Thus So" at bounding box center [458, 206] width 43 height 10
select select "However"
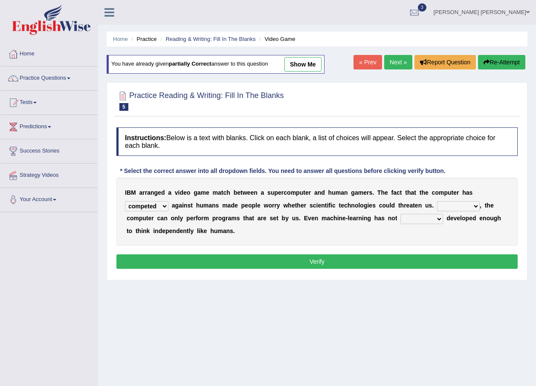
click at [437, 201] on select "Moreover However Thus So" at bounding box center [458, 206] width 43 height 10
click at [400, 217] on select "yet still only just" at bounding box center [421, 219] width 43 height 10
select select "yet"
click at [400, 214] on select "yet still only just" at bounding box center [421, 219] width 43 height 10
click at [364, 254] on div "Instructions: Below is a text with blanks. Click on each blank, a list of choic…" at bounding box center [316, 199] width 405 height 153
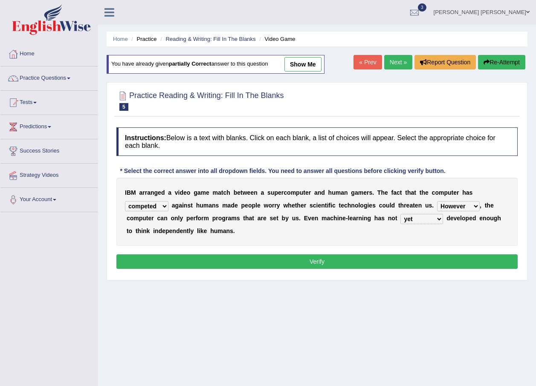
click at [366, 260] on button "Verify" at bounding box center [316, 261] width 401 height 14
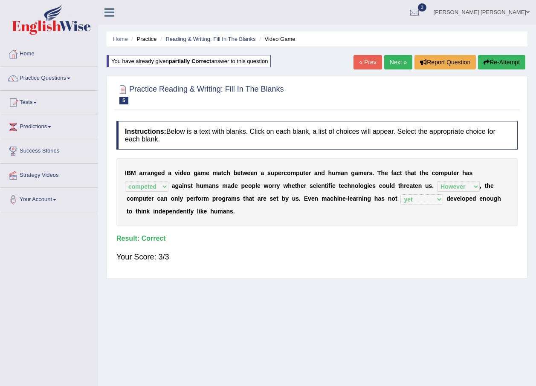
click at [402, 60] on link "Next »" at bounding box center [398, 62] width 28 height 14
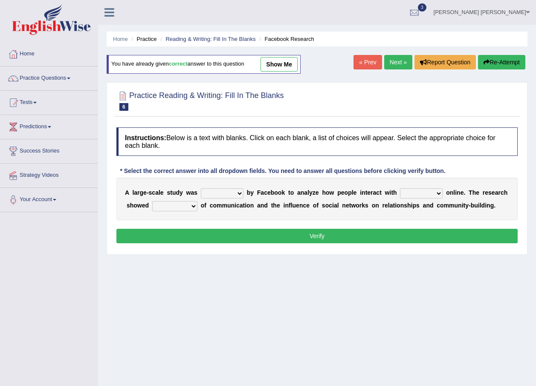
click at [271, 70] on link "show me" at bounding box center [278, 64] width 37 height 14
select select "made"
select select "each other"
select select "patterns"
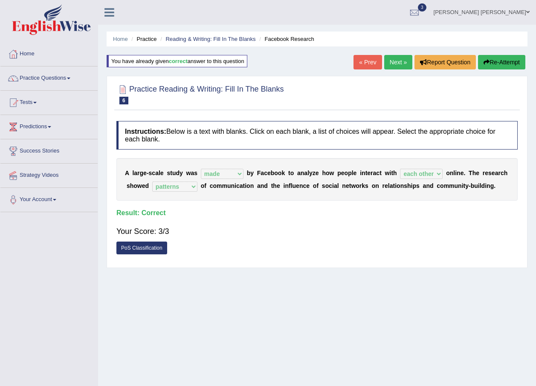
click at [397, 63] on link "Next »" at bounding box center [398, 62] width 28 height 14
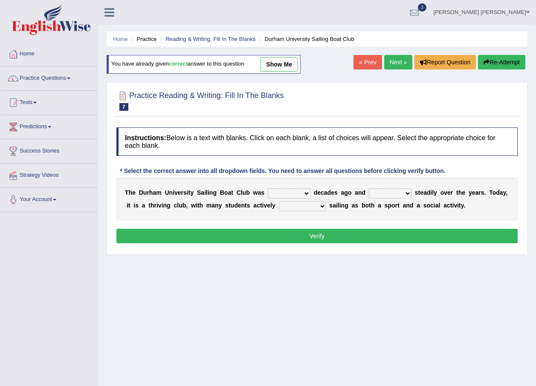
click at [273, 59] on link "show me" at bounding box center [278, 64] width 37 height 14
select select "founded"
select select "grown"
select select "enjoying"
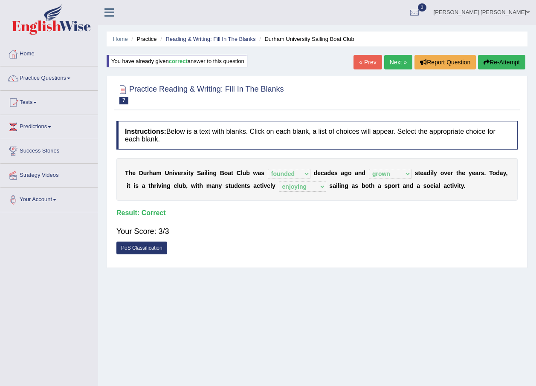
click at [395, 57] on link "Next »" at bounding box center [398, 62] width 28 height 14
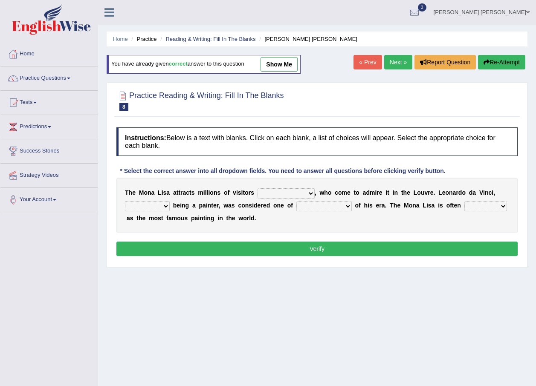
click at [268, 64] on link "show me" at bounding box center [278, 64] width 37 height 14
select select "per year"
select select "as well as"
select select "the best artists"
select select "described"
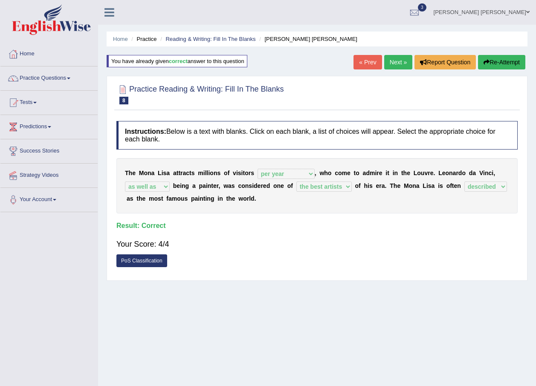
click at [399, 59] on link "Next »" at bounding box center [398, 62] width 28 height 14
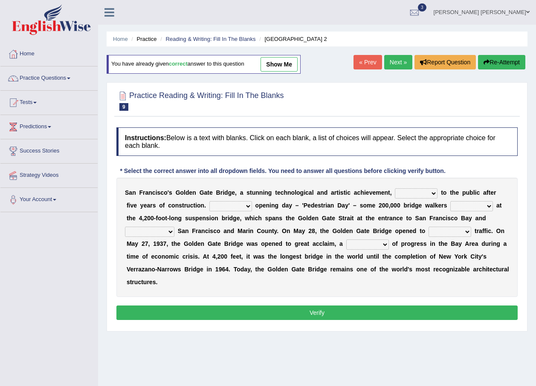
click at [270, 66] on link "show me" at bounding box center [278, 64] width 37 height 14
select select "opens"
select select "On"
select select "marveled"
select select "connects"
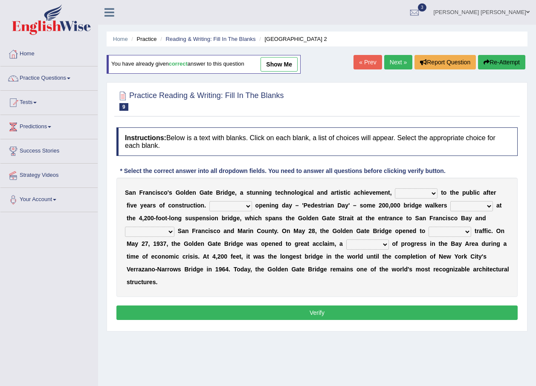
select select "vehicular"
select select "symbol"
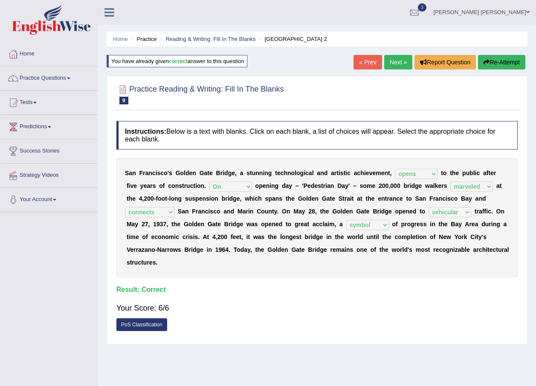
click at [393, 66] on link "Next »" at bounding box center [398, 62] width 28 height 14
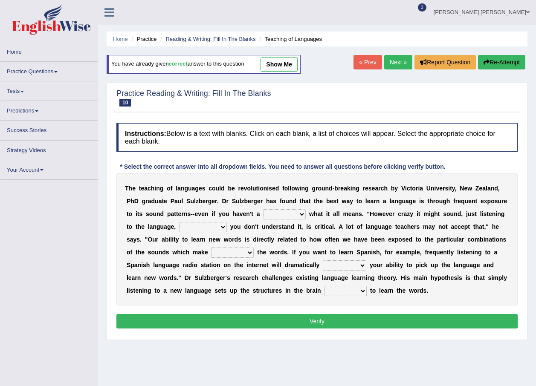
click at [370, 60] on link "« Prev" at bounding box center [367, 62] width 28 height 14
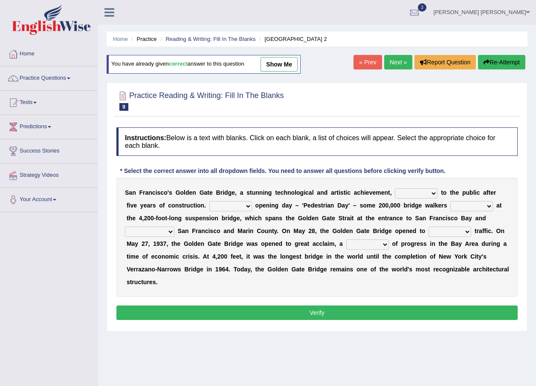
click at [399, 191] on select "opens closes appears equals" at bounding box center [416, 193] width 43 height 10
click at [396, 152] on h4 "Instructions: Below is a text with blanks. Click on each blank, a list of choic…" at bounding box center [316, 141] width 401 height 29
click at [298, 63] on div "You have already given correct answer to this question show me" at bounding box center [204, 64] width 194 height 19
click at [290, 63] on link "show me" at bounding box center [278, 64] width 37 height 14
select select "opens"
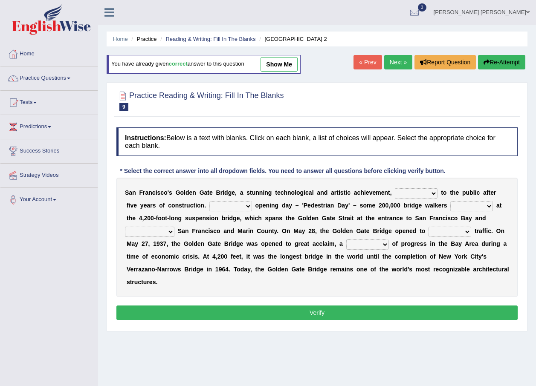
select select "On"
select select "marveled"
select select "connects"
select select "vehicular"
select select "symbol"
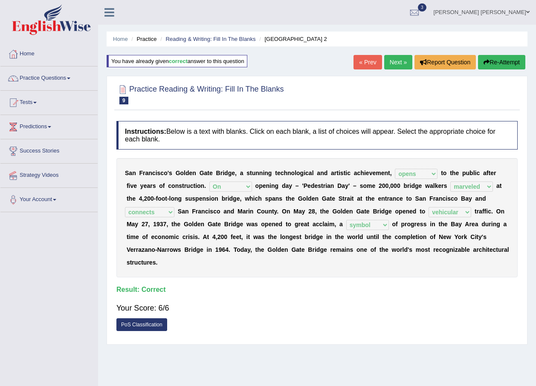
click at [393, 63] on link "Next »" at bounding box center [398, 62] width 28 height 14
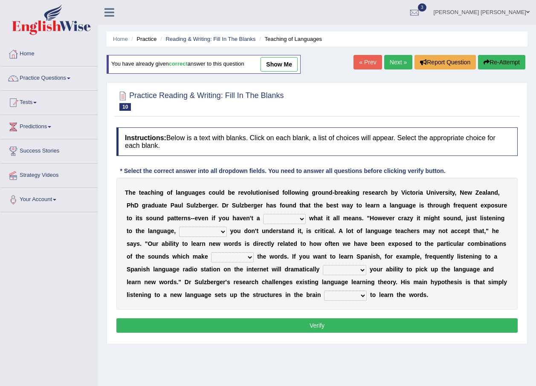
click at [266, 68] on link "show me" at bounding box center [278, 64] width 37 height 14
select select "clue"
select select "even though"
select select "up"
select select "boost"
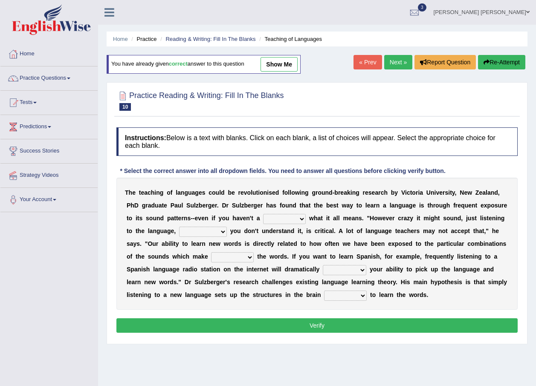
select select "required"
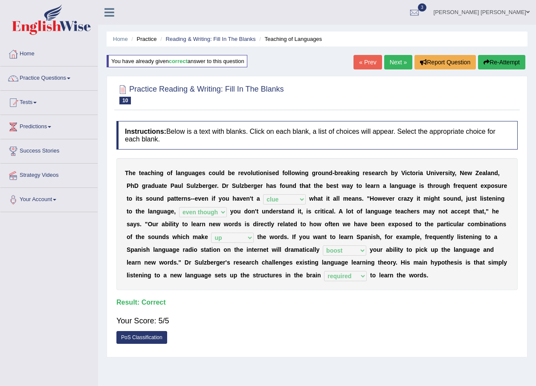
click at [398, 61] on link "Next »" at bounding box center [398, 62] width 28 height 14
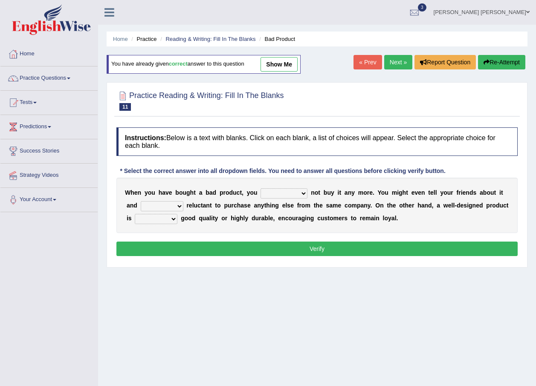
click at [279, 66] on link "show me" at bounding box center [278, 64] width 37 height 14
select select "should"
select select "be"
select select "either"
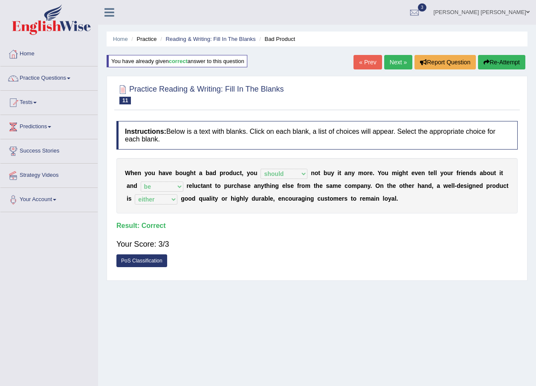
click at [395, 61] on link "Next »" at bounding box center [398, 62] width 28 height 14
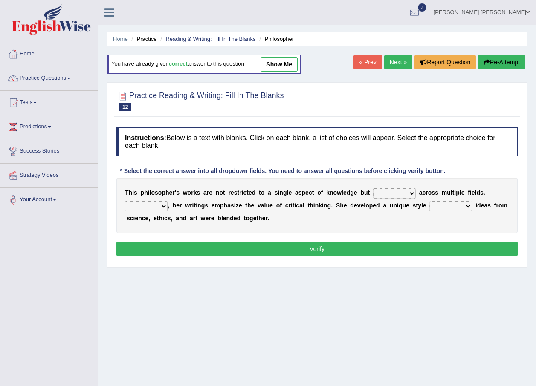
click at [280, 64] on link "show me" at bounding box center [278, 64] width 37 height 14
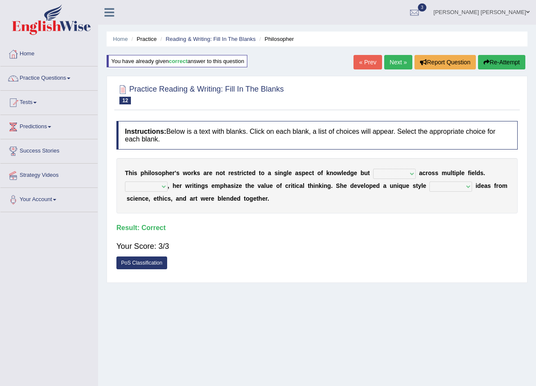
select select "extend"
select select "Moreover"
select select "in which"
click at [393, 61] on link "Next »" at bounding box center [398, 62] width 28 height 14
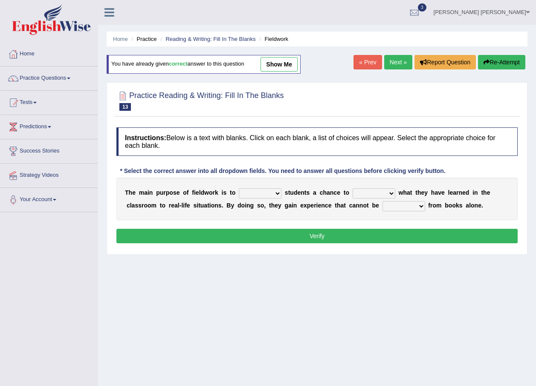
click at [288, 68] on link "show me" at bounding box center [278, 64] width 37 height 14
select select "offer"
select select "apply"
select select "obtained"
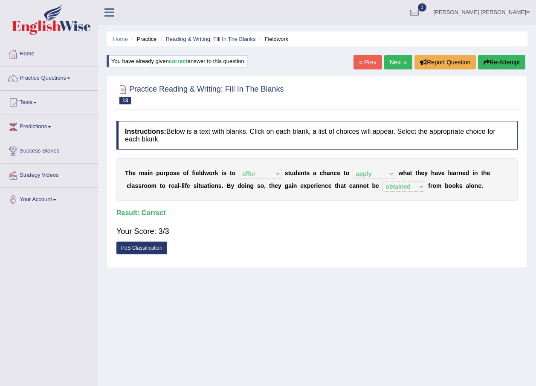
click at [396, 63] on link "Next »" at bounding box center [398, 62] width 28 height 14
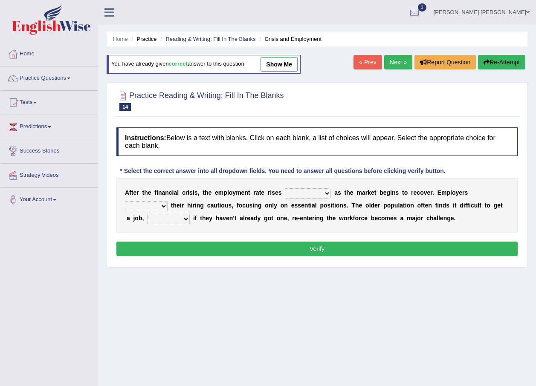
click at [290, 67] on link "show me" at bounding box center [278, 64] width 37 height 14
select select "strenuously"
select select "keep"
select select "because"
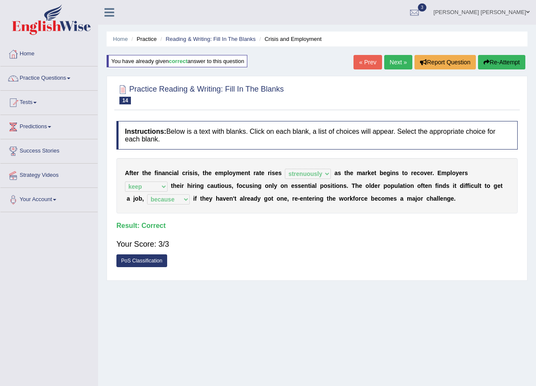
click at [361, 63] on link "« Prev" at bounding box center [367, 62] width 28 height 14
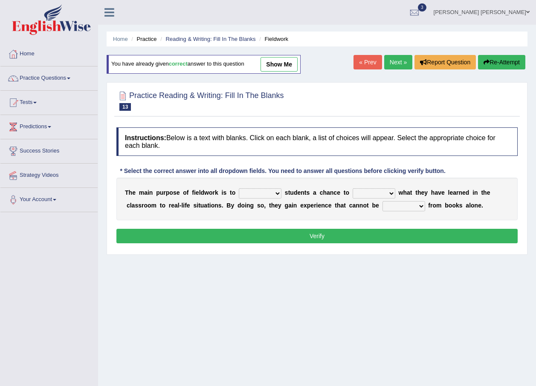
click at [292, 66] on link "show me" at bounding box center [278, 64] width 37 height 14
select select "offer"
select select "apply"
select select "obtained"
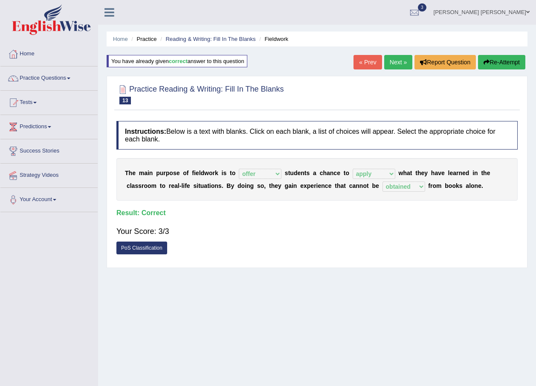
click at [372, 61] on link "« Prev" at bounding box center [367, 62] width 28 height 14
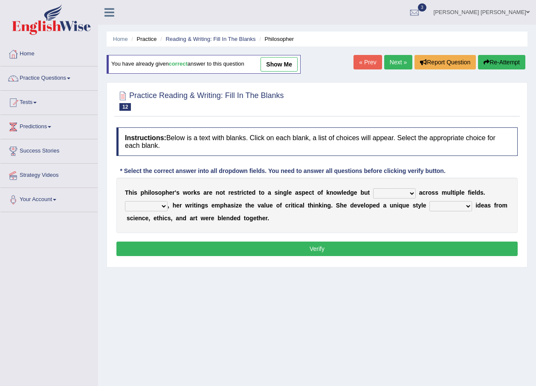
click at [286, 67] on link "show me" at bounding box center [278, 64] width 37 height 14
select select "extend"
select select "Moreover"
select select "in which"
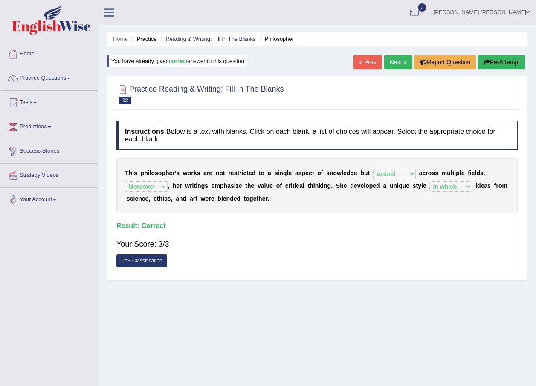
click at [363, 61] on link "« Prev" at bounding box center [367, 62] width 28 height 14
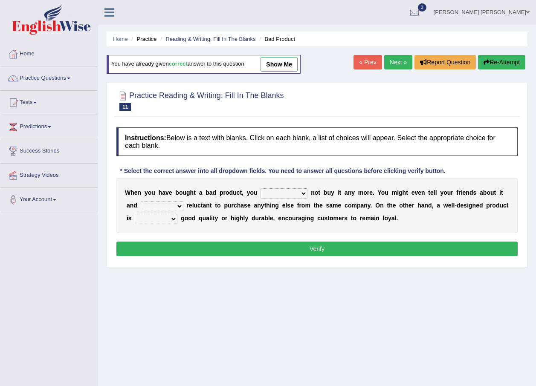
click at [279, 67] on link "show me" at bounding box center [278, 64] width 37 height 14
select select "should"
select select "be"
select select "either"
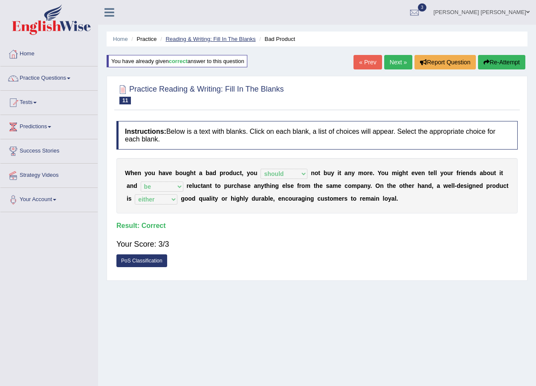
click at [209, 38] on link "Reading & Writing: Fill In The Blanks" at bounding box center [210, 39] width 90 height 6
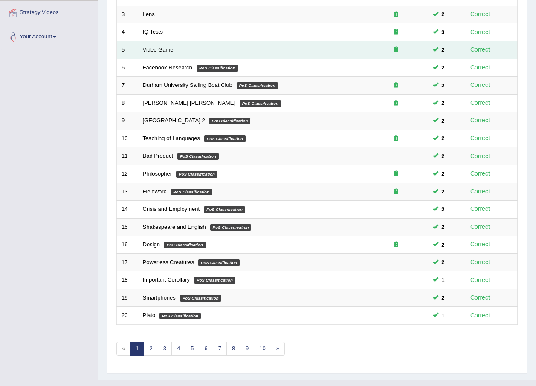
scroll to position [178, 0]
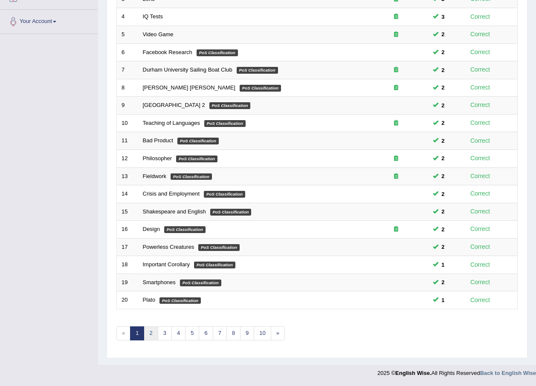
click at [148, 336] on link "2" at bounding box center [151, 334] width 14 height 14
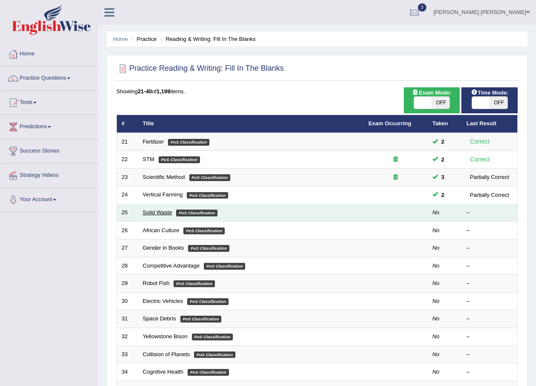
click at [155, 213] on link "Solid Waste" at bounding box center [157, 212] width 29 height 6
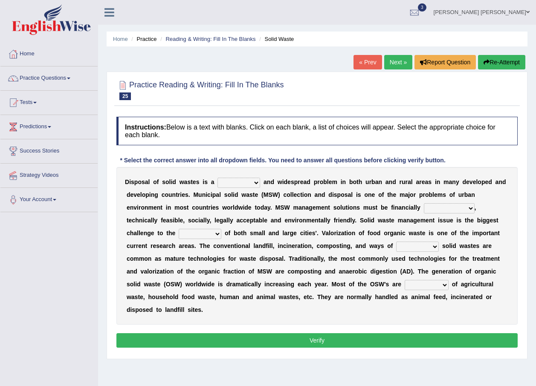
click at [238, 183] on select "slanting stinging stalling shafting" at bounding box center [238, 183] width 43 height 10
select select "slanting"
click at [217, 178] on select "slanting stinging stalling shafting" at bounding box center [238, 183] width 43 height 10
click at [162, 187] on div "D i s p o s a l o f s o l i d w a s t e s i s a slanting stinging stalling shaf…" at bounding box center [316, 246] width 401 height 158
click at [226, 181] on select "slanting stinging stalling shafting" at bounding box center [238, 183] width 43 height 10
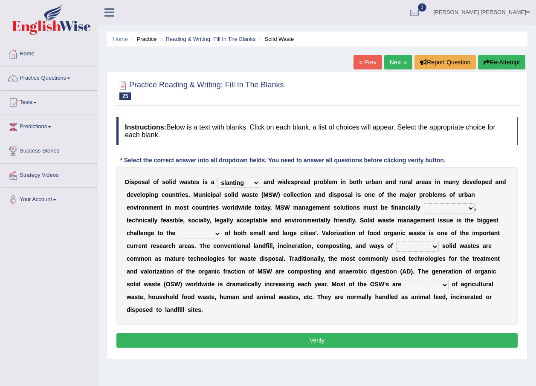
click at [347, 188] on div "D i s p o s a l o f s o l i d w a s t e s i s a slanting stinging stalling shaf…" at bounding box center [316, 246] width 401 height 158
click at [424, 207] on select "unattainable sustainable objectionable treasonable" at bounding box center [449, 208] width 51 height 10
select select "sustainable"
click at [424, 203] on select "unattainable sustainable objectionable treasonable" at bounding box center [449, 208] width 51 height 10
click at [221, 229] on select "plants culture authorities history" at bounding box center [200, 234] width 43 height 10
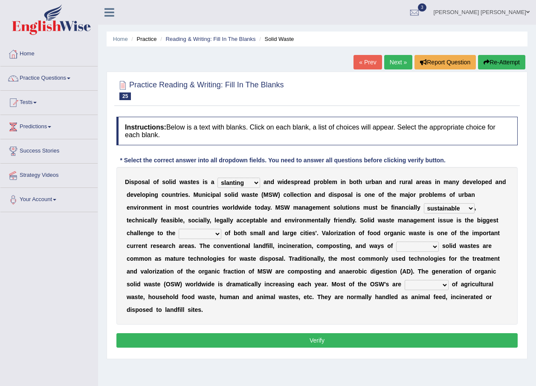
click at [221, 229] on select "plants culture authorities history" at bounding box center [200, 234] width 43 height 10
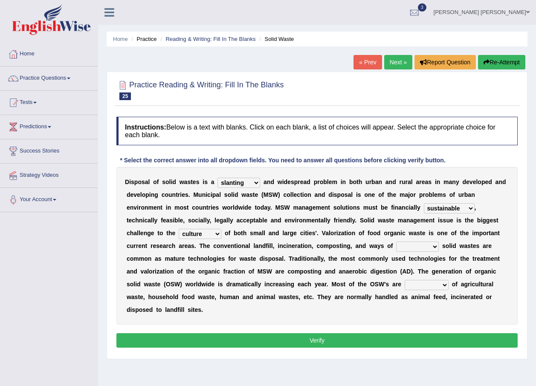
click at [221, 229] on select "plants culture authorities history" at bounding box center [200, 234] width 43 height 10
select select "history"
click at [221, 229] on select "plants culture authorities history" at bounding box center [200, 234] width 43 height 10
click at [396, 245] on select "reserving preserving deserving handling" at bounding box center [417, 247] width 43 height 10
click at [230, 237] on div "D i s p o s a l o f s o l i d w a s t e s i s a slanting stinging stalling shaf…" at bounding box center [316, 246] width 401 height 158
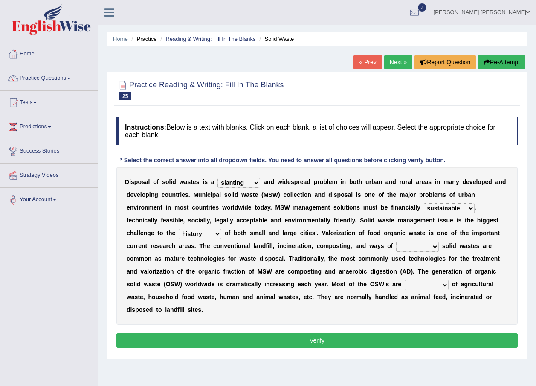
click at [396, 247] on select "reserving preserving deserving handling" at bounding box center [417, 247] width 43 height 10
select select "reserving"
click at [396, 242] on select "reserving preserving deserving handling" at bounding box center [417, 247] width 43 height 10
click at [396, 247] on select "reserving preserving deserving handling" at bounding box center [417, 247] width 43 height 10
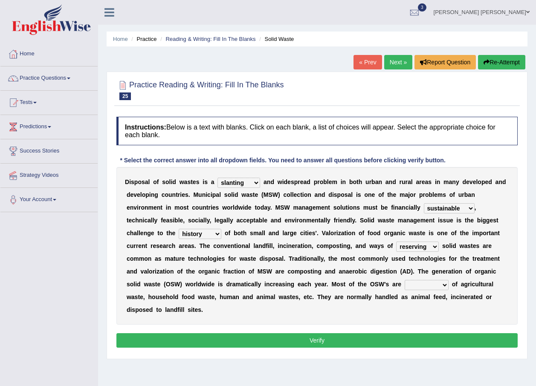
click at [396, 247] on select "reserving preserving deserving handling" at bounding box center [417, 247] width 43 height 10
click at [396, 242] on select "reserving preserving deserving handling" at bounding box center [417, 247] width 43 height 10
click at [405, 285] on select "composed disposed composing disposing" at bounding box center [427, 285] width 44 height 10
click at [185, 308] on div "D i s p o s a l o f s o l i d w a s t e s i s a slanting stinging stalling shaf…" at bounding box center [316, 246] width 401 height 158
click at [405, 280] on select "composed disposed composing disposing" at bounding box center [427, 285] width 44 height 10
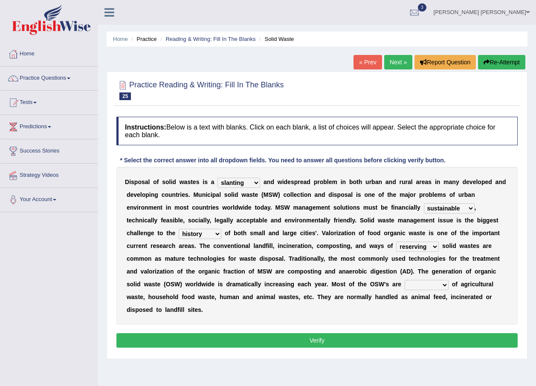
click at [405, 280] on select "composed disposed composing disposing" at bounding box center [427, 285] width 44 height 10
click at [405, 281] on select "composed disposed composing disposing" at bounding box center [427, 285] width 44 height 10
click at [388, 259] on b at bounding box center [389, 258] width 3 height 7
click at [405, 287] on select "composed disposed composing disposing" at bounding box center [427, 285] width 44 height 10
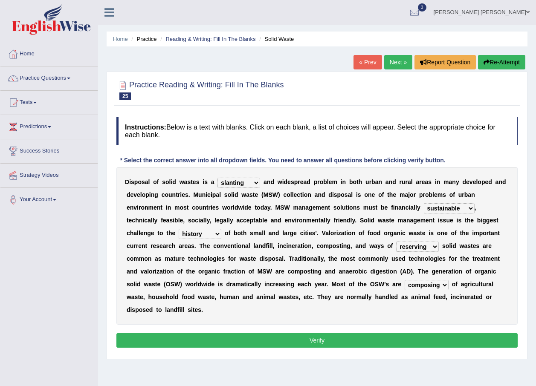
click at [243, 278] on div "D i s p o s a l o f s o l i d w a s t e s i s a slanting stinging stalling shaf…" at bounding box center [316, 246] width 401 height 158
click at [405, 288] on select "composed disposed composing disposing" at bounding box center [427, 285] width 44 height 10
select select "composed"
click at [405, 280] on select "composed disposed composing disposing" at bounding box center [427, 285] width 44 height 10
click at [290, 333] on button "Verify" at bounding box center [316, 340] width 401 height 14
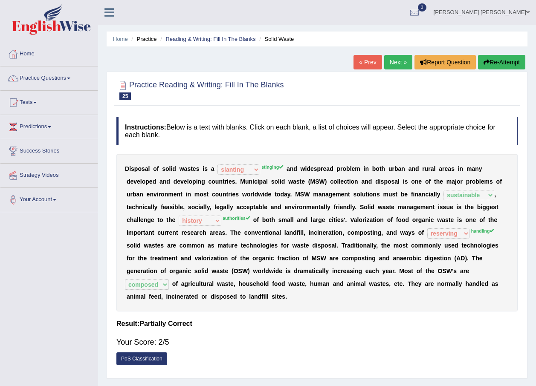
click at [486, 58] on button "Re-Attempt" at bounding box center [501, 62] width 47 height 14
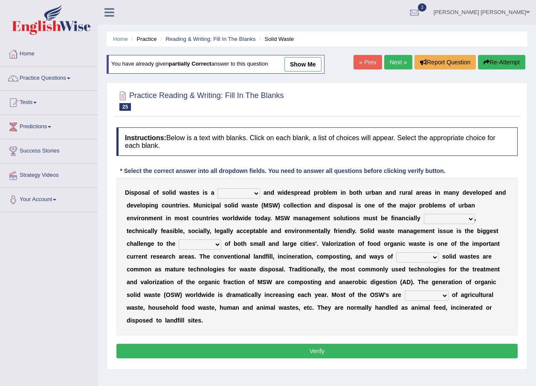
click at [243, 193] on select "slanting stinging stalling shafting" at bounding box center [238, 193] width 43 height 10
click at [306, 70] on link "show me" at bounding box center [302, 64] width 37 height 14
select select "slanting"
select select "sustainable"
select select "history"
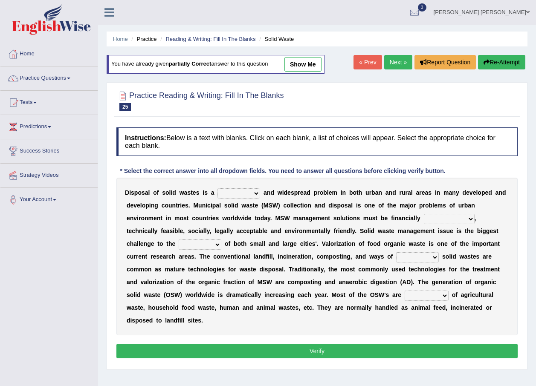
select select "reserving"
select select "composed"
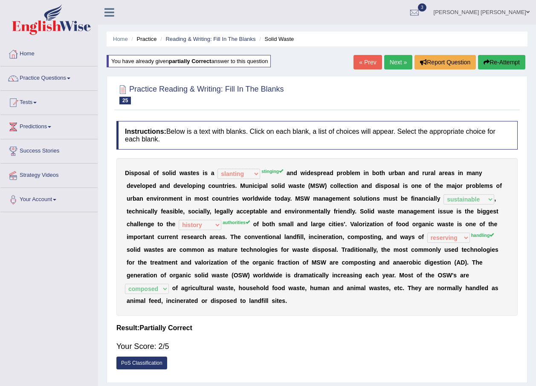
click at [498, 59] on button "Re-Attempt" at bounding box center [501, 62] width 47 height 14
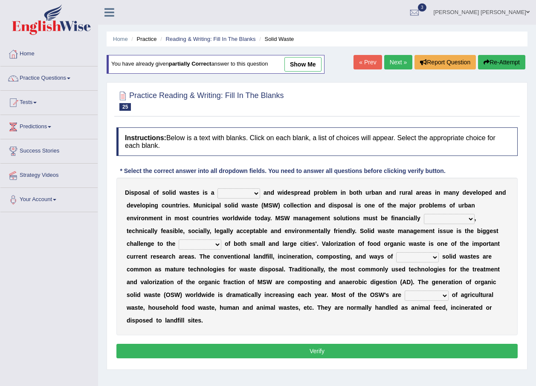
click at [224, 196] on select "slanting stinging stalling shafting" at bounding box center [238, 193] width 43 height 10
select select "stinging"
click at [217, 188] on select "slanting stinging stalling shafting" at bounding box center [238, 193] width 43 height 10
click at [424, 214] on select "unattainable sustainable objectionable treasonable" at bounding box center [449, 219] width 51 height 10
select select "sustainable"
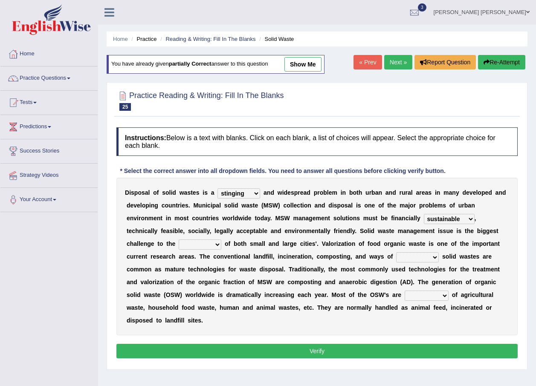
click at [424, 214] on select "unattainable sustainable objectionable treasonable" at bounding box center [449, 219] width 51 height 10
click at [221, 240] on select "plants culture authorities history" at bounding box center [200, 245] width 43 height 10
select select "authorities"
click at [221, 240] on select "plants culture authorities history" at bounding box center [200, 245] width 43 height 10
click at [396, 252] on select "reserving preserving deserving handling" at bounding box center [417, 257] width 43 height 10
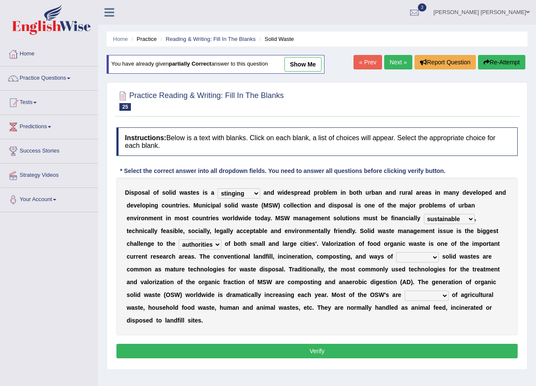
select select "preserving"
click at [396, 252] on select "reserving preserving deserving handling" at bounding box center [417, 257] width 43 height 10
click at [405, 297] on select "composed disposed composing disposing" at bounding box center [427, 296] width 44 height 10
select select "composed"
click at [405, 291] on select "composed disposed composing disposing" at bounding box center [427, 296] width 44 height 10
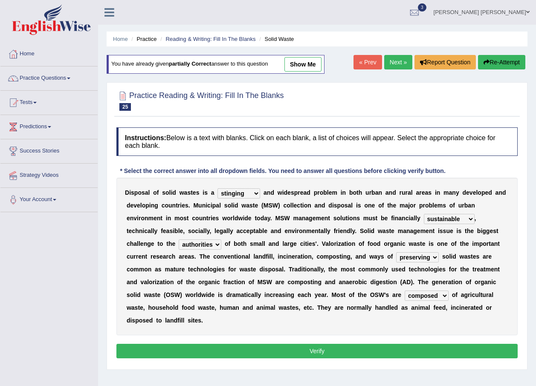
click at [258, 328] on div "Instructions: Below is a text with blanks. Click on each blank, a list of choic…" at bounding box center [316, 244] width 405 height 242
click at [262, 344] on button "Verify" at bounding box center [316, 351] width 401 height 14
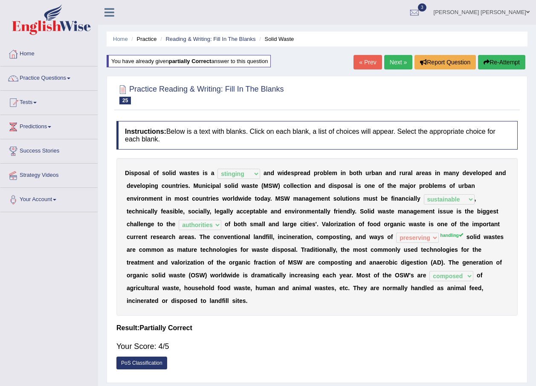
click at [510, 58] on button "Re-Attempt" at bounding box center [501, 62] width 47 height 14
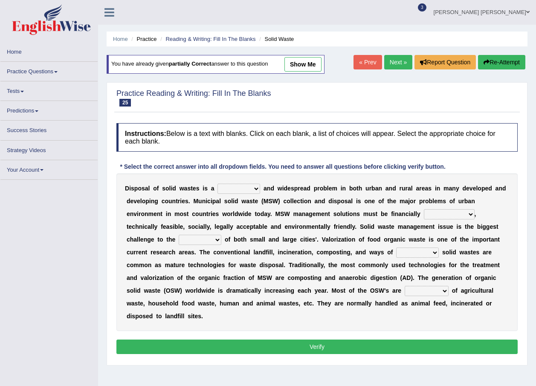
click at [220, 171] on div "* Select the correct answer into all dropdown fields. You need to answer all qu…" at bounding box center [282, 166] width 333 height 9
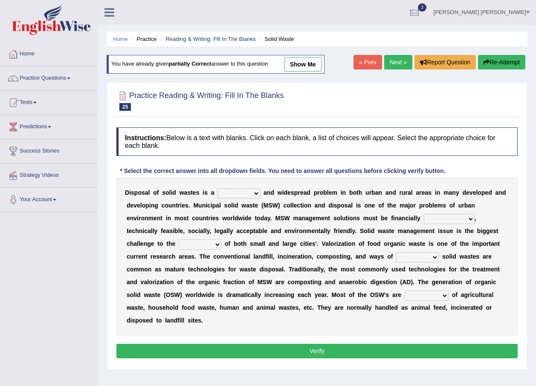
click at [223, 187] on div "D i s p o s a l o f s o l i d w a s t e s i s a slanting stinging stalling shaf…" at bounding box center [316, 257] width 401 height 158
click at [230, 193] on select "slanting stinging stalling shafting" at bounding box center [238, 193] width 43 height 10
select select "stinging"
click at [217, 188] on select "slanting stinging stalling shafting" at bounding box center [238, 193] width 43 height 10
click at [424, 219] on select "unattainable sustainable objectionable treasonable" at bounding box center [449, 219] width 51 height 10
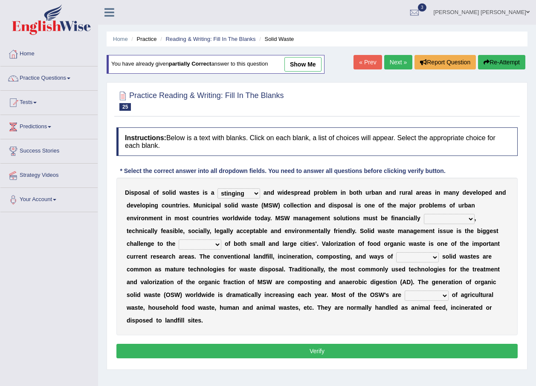
select select "sustainable"
click at [424, 214] on select "unattainable sustainable objectionable treasonable" at bounding box center [449, 219] width 51 height 10
click at [221, 240] on select "plants culture authorities history" at bounding box center [200, 245] width 43 height 10
select select "authorities"
click at [221, 240] on select "plants culture authorities history" at bounding box center [200, 245] width 43 height 10
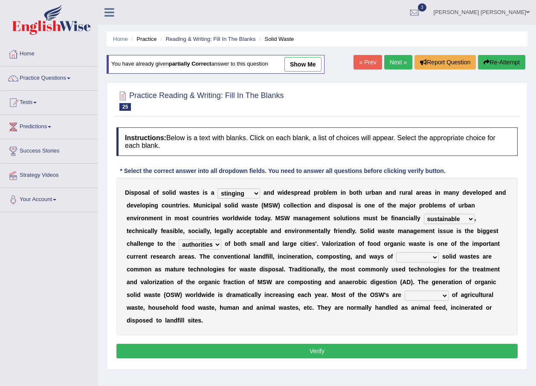
click at [396, 259] on select "reserving preserving deserving handling" at bounding box center [417, 257] width 43 height 10
select select "handling"
click at [396, 252] on select "reserving preserving deserving handling" at bounding box center [417, 257] width 43 height 10
click at [405, 294] on select "composed disposed composing disposing" at bounding box center [427, 296] width 44 height 10
select select "composed"
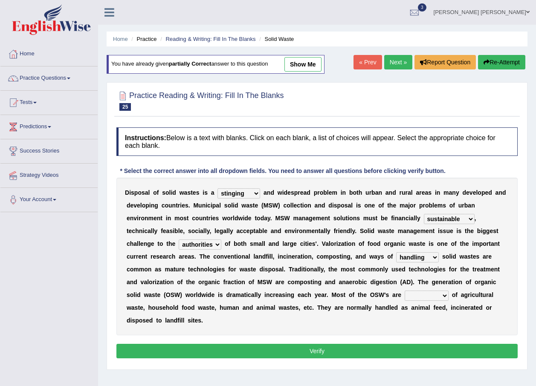
click at [405, 291] on select "composed disposed composing disposing" at bounding box center [427, 296] width 44 height 10
click at [257, 344] on button "Verify" at bounding box center [316, 351] width 401 height 14
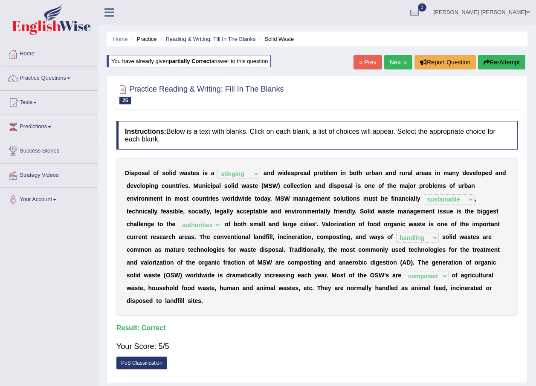
click at [394, 62] on link "Next »" at bounding box center [398, 62] width 28 height 14
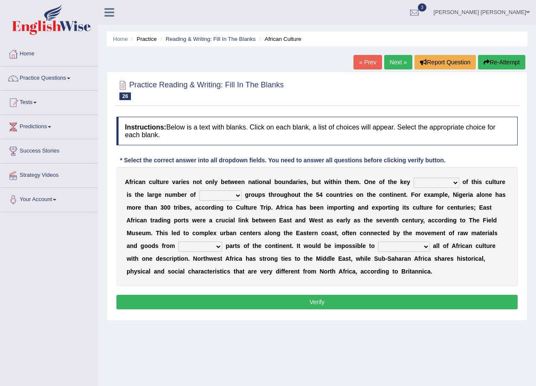
click at [400, 175] on div "A f r i c a n c u l t u r e v a r i e s n o t o n l y b e t w e e n n a t i o n…" at bounding box center [316, 226] width 401 height 119
click at [419, 185] on select "conjectures features issues doubts" at bounding box center [437, 183] width 46 height 10
click at [214, 182] on b "y" at bounding box center [215, 182] width 3 height 7
click at [414, 180] on select "conjectures features issues doubts" at bounding box center [437, 183] width 46 height 10
select select "features"
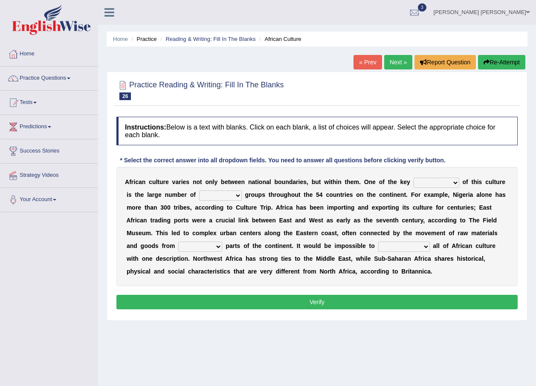
click at [414, 178] on select "conjectures features issues doubts" at bounding box center [437, 183] width 46 height 10
click at [199, 197] on select "ethic ethnic eugenic epic" at bounding box center [220, 196] width 43 height 10
select select "ethic"
click at [199, 191] on select "ethic ethnic eugenic epic" at bounding box center [220, 196] width 43 height 10
click at [222, 242] on select "forelocked interlocked unlocked landlocked" at bounding box center [200, 247] width 44 height 10
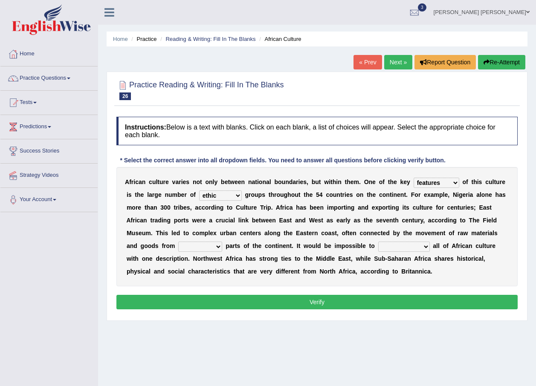
select select "unlocked"
click at [222, 242] on select "forelocked interlocked unlocked landlocked" at bounding box center [200, 247] width 44 height 10
click at [378, 248] on select "characterize conceptualize symbolize synthesize" at bounding box center [404, 247] width 52 height 10
select select "symbolize"
click at [378, 242] on select "characterize conceptualize symbolize synthesize" at bounding box center [404, 247] width 52 height 10
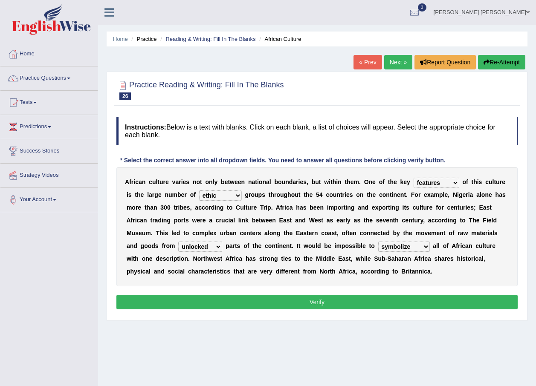
click at [372, 304] on button "Verify" at bounding box center [316, 302] width 401 height 14
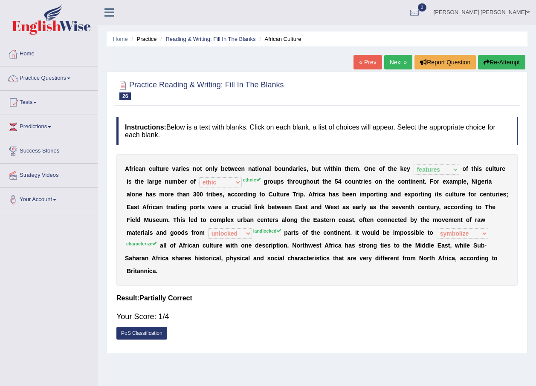
click at [495, 62] on button "Re-Attempt" at bounding box center [501, 62] width 47 height 14
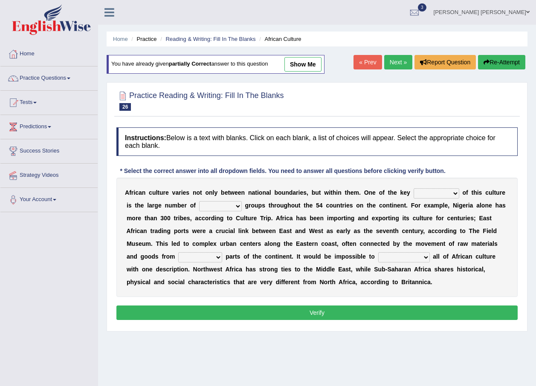
click at [414, 191] on select "conjectures features issues doubts" at bounding box center [437, 193] width 46 height 10
select select "features"
click at [414, 188] on select "conjectures features issues doubts" at bounding box center [437, 193] width 46 height 10
click at [204, 206] on select "ethic ethnic eugenic epic" at bounding box center [220, 206] width 43 height 10
select select "ethnic"
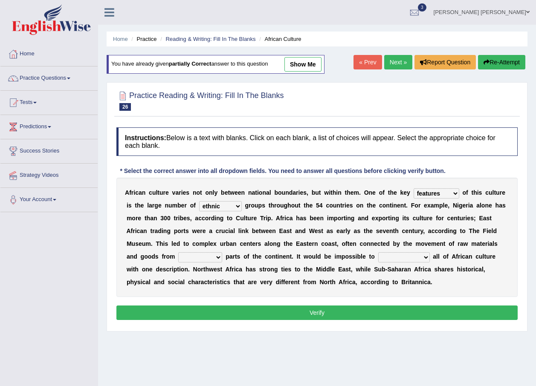
click at [199, 201] on select "ethic ethnic eugenic epic" at bounding box center [220, 206] width 43 height 10
click at [378, 257] on select "characterize conceptualize symbolize synthesize" at bounding box center [404, 257] width 52 height 10
select select "characterize"
click at [378, 252] on select "characterize conceptualize symbolize synthesize" at bounding box center [404, 257] width 52 height 10
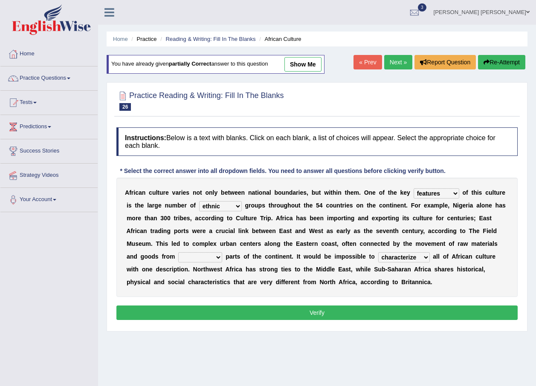
click at [222, 252] on select "forelocked interlocked unlocked landlocked" at bounding box center [200, 257] width 44 height 10
select select "landlocked"
click at [222, 252] on select "forelocked interlocked unlocked landlocked" at bounding box center [200, 257] width 44 height 10
click at [251, 279] on b "a" at bounding box center [249, 282] width 3 height 7
click at [253, 310] on button "Verify" at bounding box center [316, 313] width 401 height 14
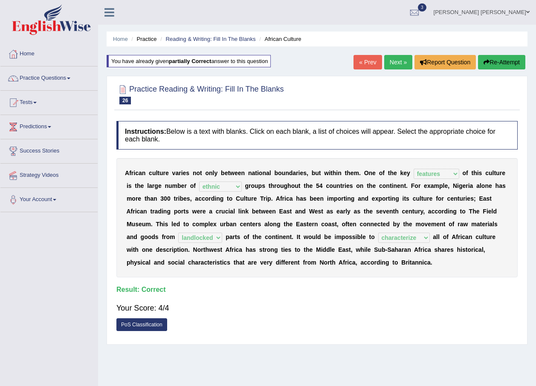
click at [395, 59] on link "Next »" at bounding box center [398, 62] width 28 height 14
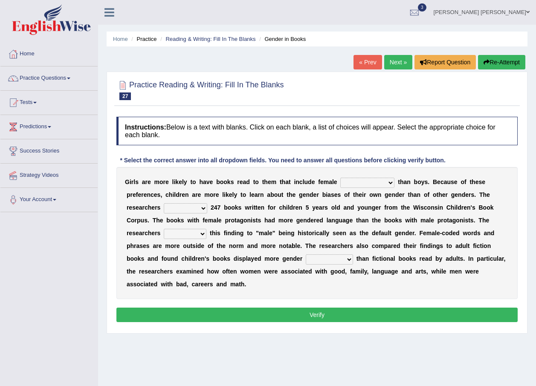
click at [348, 184] on select "protagonists cosmogonists agonists expressionists" at bounding box center [367, 183] width 54 height 10
select select "protagonists"
click at [340, 178] on select "protagonists cosmogonists agonists expressionists" at bounding box center [367, 183] width 54 height 10
click at [356, 182] on select "protagonists cosmogonists agonists expressionists" at bounding box center [367, 183] width 54 height 10
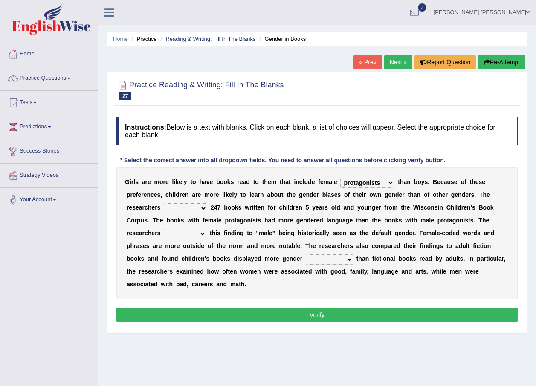
click at [274, 191] on div "G i r l s a r e m o r e l i k e l y t o h a v e b o o k s r e a d t o t h e m t…" at bounding box center [316, 233] width 401 height 132
click at [164, 207] on select "hydrolyzed paralyzed catalyzed analyzed" at bounding box center [185, 208] width 43 height 10
click at [222, 268] on b at bounding box center [220, 271] width 3 height 7
click at [500, 59] on button "Re-Attempt" at bounding box center [501, 62] width 47 height 14
click at [353, 179] on select "protagonists cosmogonists agonists expressionists" at bounding box center [367, 183] width 54 height 10
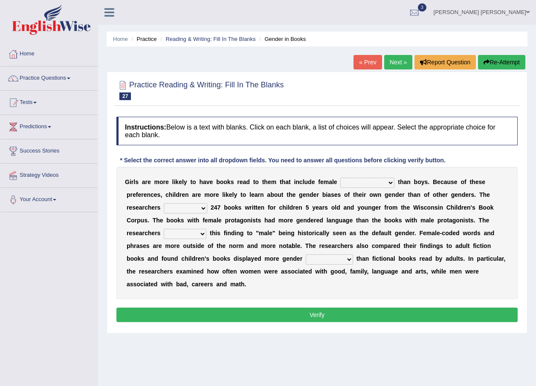
select select "protagonists"
click at [340, 178] on select "protagonists cosmogonists agonists expressionists" at bounding box center [367, 183] width 54 height 10
click at [164, 211] on select "hydrolyzed paralyzed catalyzed analyzed" at bounding box center [185, 208] width 43 height 10
click at [246, 197] on b at bounding box center [247, 194] width 3 height 7
click at [182, 193] on b "e" at bounding box center [183, 194] width 3 height 7
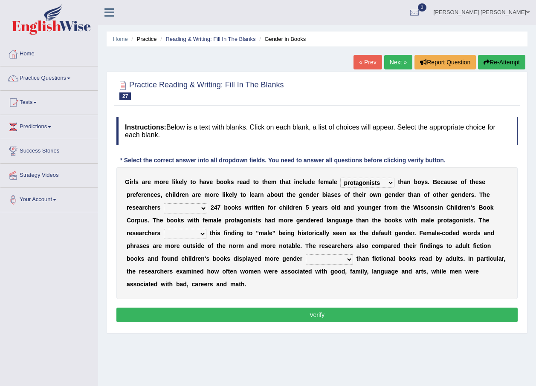
click at [152, 230] on b "h" at bounding box center [150, 233] width 4 height 7
click at [206, 229] on select "contribute tribute distribute attribute" at bounding box center [185, 234] width 43 height 10
click at [368, 224] on div "G i r l s a r e m o r e l i k e l y t o h a v e b o o k s r e a d t o t h e m t…" at bounding box center [316, 233] width 401 height 132
click at [164, 211] on select "hydrolyzed paralyzed catalyzed analyzed" at bounding box center [185, 208] width 43 height 10
click at [173, 240] on div "G i r l s a r e m o r e l i k e l y t o h a v e b o o k s r e a d t o t h e m t…" at bounding box center [316, 233] width 401 height 132
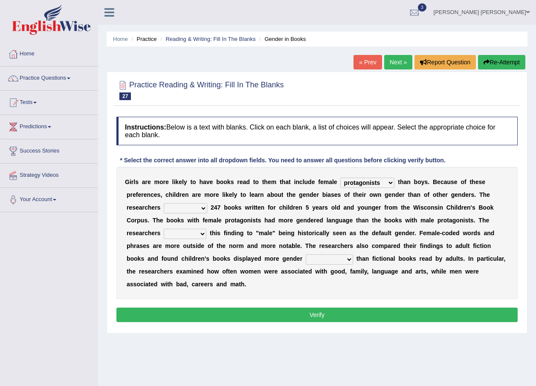
scroll to position [61, 0]
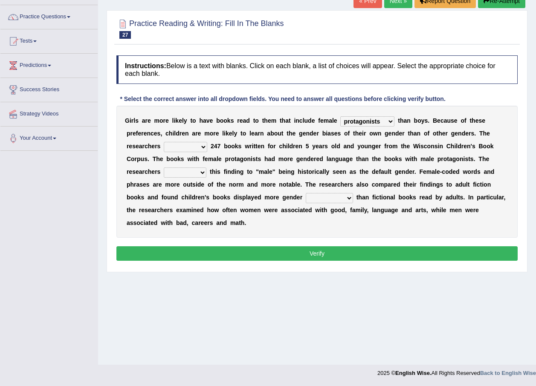
click at [164, 148] on select "hydrolyzed paralyzed catalyzed analyzed" at bounding box center [185, 147] width 43 height 10
click at [210, 136] on b "o" at bounding box center [212, 133] width 4 height 7
click at [164, 144] on select "hydrolyzed paralyzed catalyzed analyzed" at bounding box center [185, 147] width 43 height 10
click at [164, 145] on select "hydrolyzed paralyzed catalyzed analyzed" at bounding box center [185, 147] width 43 height 10
click at [306, 197] on select "stereotypes teletypes prototypes electrotypes" at bounding box center [329, 198] width 47 height 10
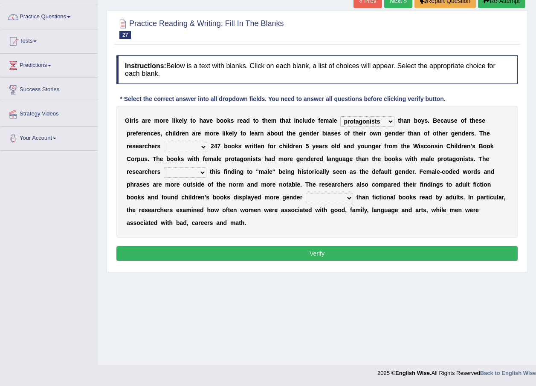
click at [164, 147] on select "hydrolyzed paralyzed catalyzed analyzed" at bounding box center [185, 147] width 43 height 10
click at [206, 168] on select "contribute tribute distribute attribute" at bounding box center [185, 173] width 43 height 10
select select "contribute"
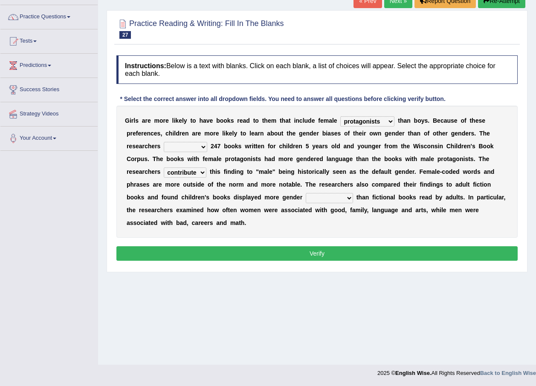
click at [206, 168] on select "contribute tribute distribute attribute" at bounding box center [185, 173] width 43 height 10
click at [164, 147] on select "hydrolyzed paralyzed catalyzed analyzed" at bounding box center [185, 147] width 43 height 10
select select "catalyzed"
click at [164, 142] on select "hydrolyzed paralyzed catalyzed analyzed" at bounding box center [185, 147] width 43 height 10
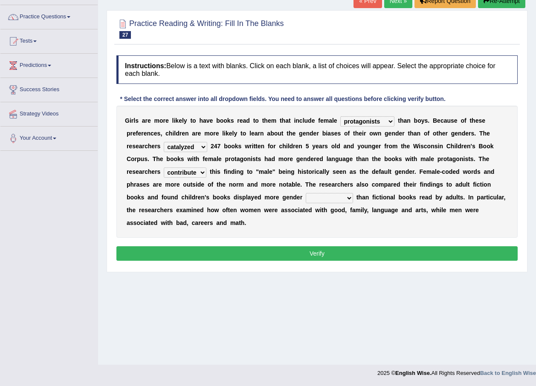
click at [306, 202] on select "stereotypes teletypes prototypes electrotypes" at bounding box center [329, 198] width 47 height 10
select select "stereotypes"
click at [306, 193] on select "stereotypes teletypes prototypes electrotypes" at bounding box center [329, 198] width 47 height 10
click at [226, 246] on button "Verify" at bounding box center [316, 253] width 401 height 14
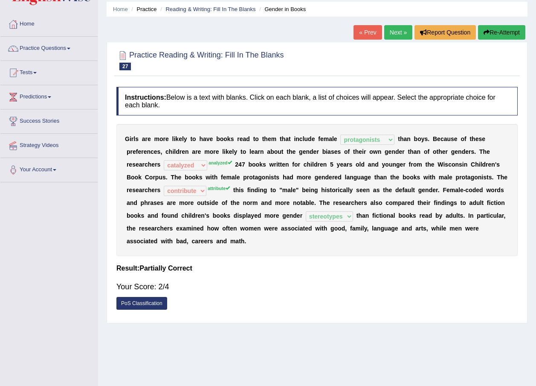
scroll to position [0, 0]
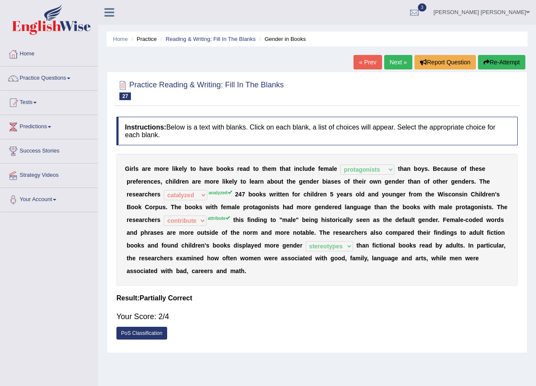
click at [497, 59] on button "Re-Attempt" at bounding box center [501, 62] width 47 height 14
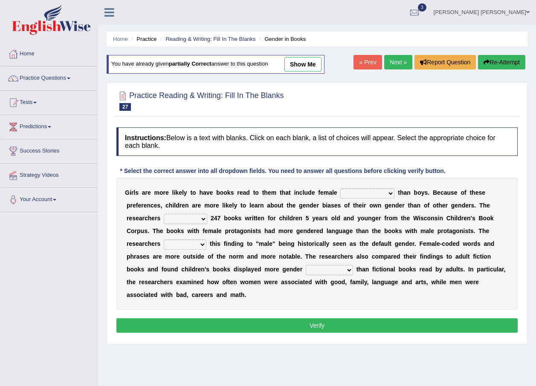
select select "protagonists"
click at [340, 188] on select "protagonists cosmogonists agonists expressionists" at bounding box center [367, 193] width 54 height 10
drag, startPoint x: 138, startPoint y: 221, endPoint x: 129, endPoint y: 219, distance: 9.2
click at [164, 220] on select "hydrolyzed paralyzed catalyzed analyzed" at bounding box center [185, 219] width 43 height 10
select select "analyzed"
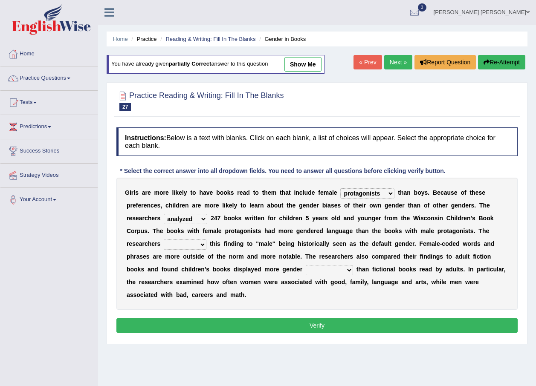
click at [164, 214] on select "hydrolyzed paralyzed catalyzed analyzed" at bounding box center [185, 219] width 43 height 10
click at [206, 240] on select "contribute tribute distribute attribute" at bounding box center [185, 245] width 43 height 10
select select "attribute"
click at [206, 240] on select "contribute tribute distribute attribute" at bounding box center [185, 245] width 43 height 10
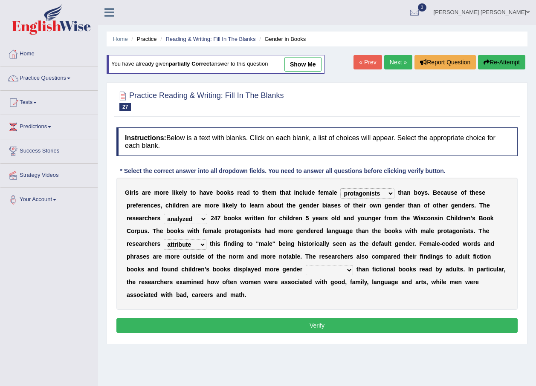
click at [405, 247] on b "d" at bounding box center [407, 243] width 4 height 7
click at [306, 272] on select "stereotypes teletypes prototypes electrotypes" at bounding box center [329, 270] width 47 height 10
select select "electrotypes"
click at [306, 265] on select "stereotypes teletypes prototypes electrotypes" at bounding box center [329, 270] width 47 height 10
click at [162, 318] on button "Verify" at bounding box center [316, 325] width 401 height 14
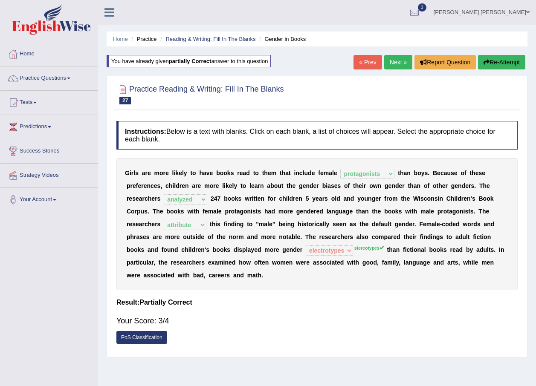
click at [495, 59] on button "Re-Attempt" at bounding box center [501, 62] width 47 height 14
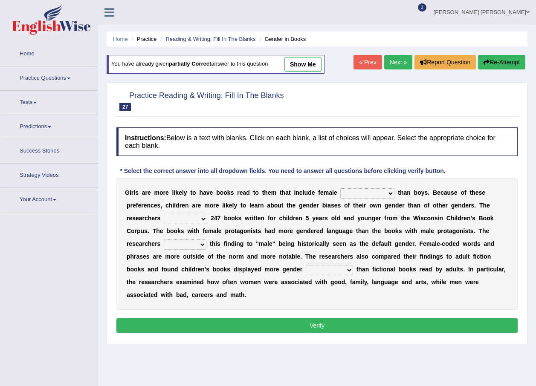
click at [150, 276] on div "G i r l s a r e m o r e l i k e l y t o h a v e b o o k s r e a d t o t h e m t…" at bounding box center [316, 244] width 401 height 132
click at [306, 269] on select "stereotypes teletypes prototypes electrotypes" at bounding box center [329, 270] width 47 height 10
select select "stereotypes"
click at [306, 265] on select "stereotypes teletypes prototypes electrotypes" at bounding box center [329, 270] width 47 height 10
click at [357, 188] on select "protagonists cosmogonists agonists expressionists" at bounding box center [367, 193] width 54 height 10
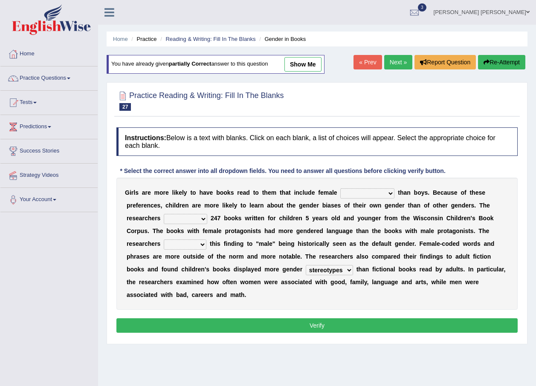
select select "protagonists"
click at [340, 188] on select "protagonists cosmogonists agonists expressionists" at bounding box center [367, 193] width 54 height 10
click at [164, 218] on select "hydrolyzed paralyzed catalyzed analyzed" at bounding box center [185, 219] width 43 height 10
select select "analyzed"
click at [164, 214] on select "hydrolyzed paralyzed catalyzed analyzed" at bounding box center [185, 219] width 43 height 10
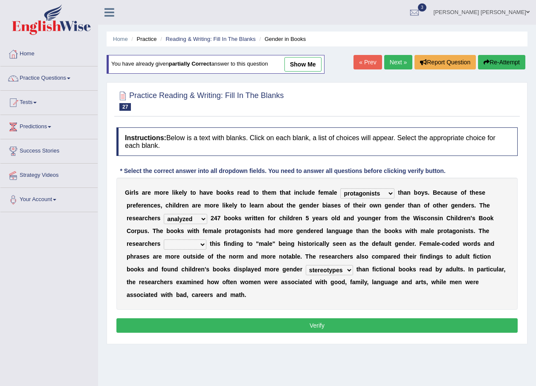
click at [156, 228] on b "T" at bounding box center [155, 231] width 4 height 7
click at [206, 240] on select "contribute tribute distribute attribute" at bounding box center [185, 245] width 43 height 10
select select "attribute"
click at [206, 240] on select "contribute tribute distribute attribute" at bounding box center [185, 245] width 43 height 10
click at [443, 318] on button "Verify" at bounding box center [316, 325] width 401 height 14
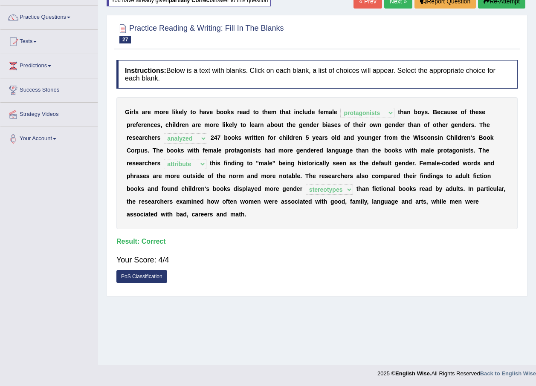
scroll to position [61, 0]
